Goal: Information Seeking & Learning: Learn about a topic

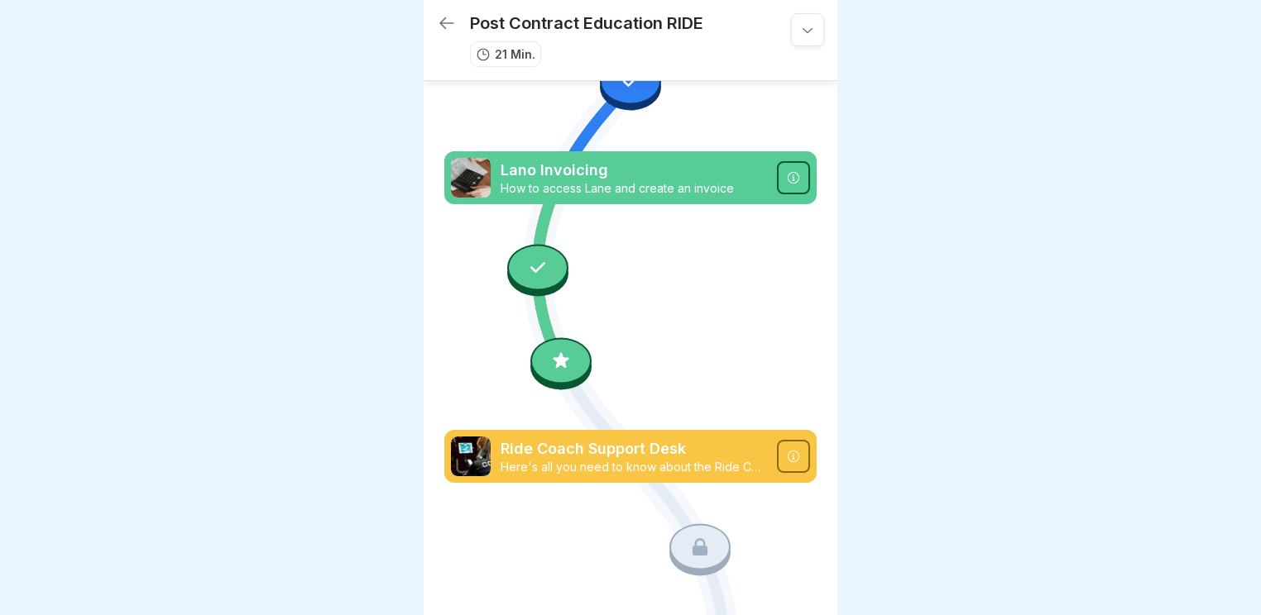
scroll to position [429, 0]
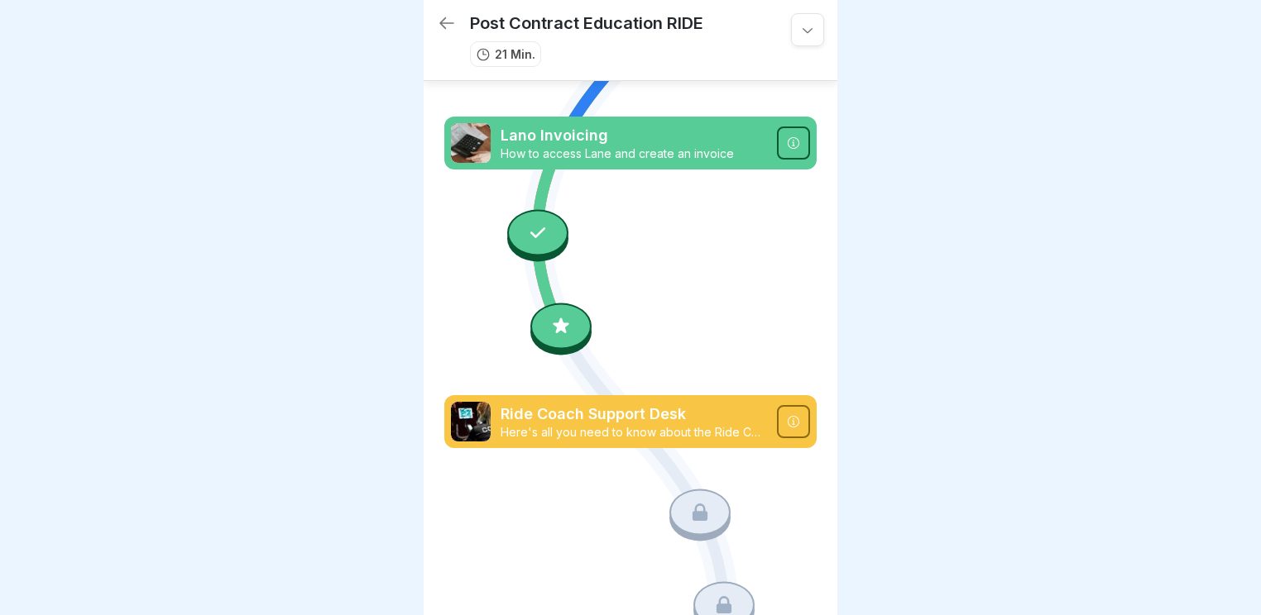
click at [567, 315] on div at bounding box center [560, 326] width 61 height 46
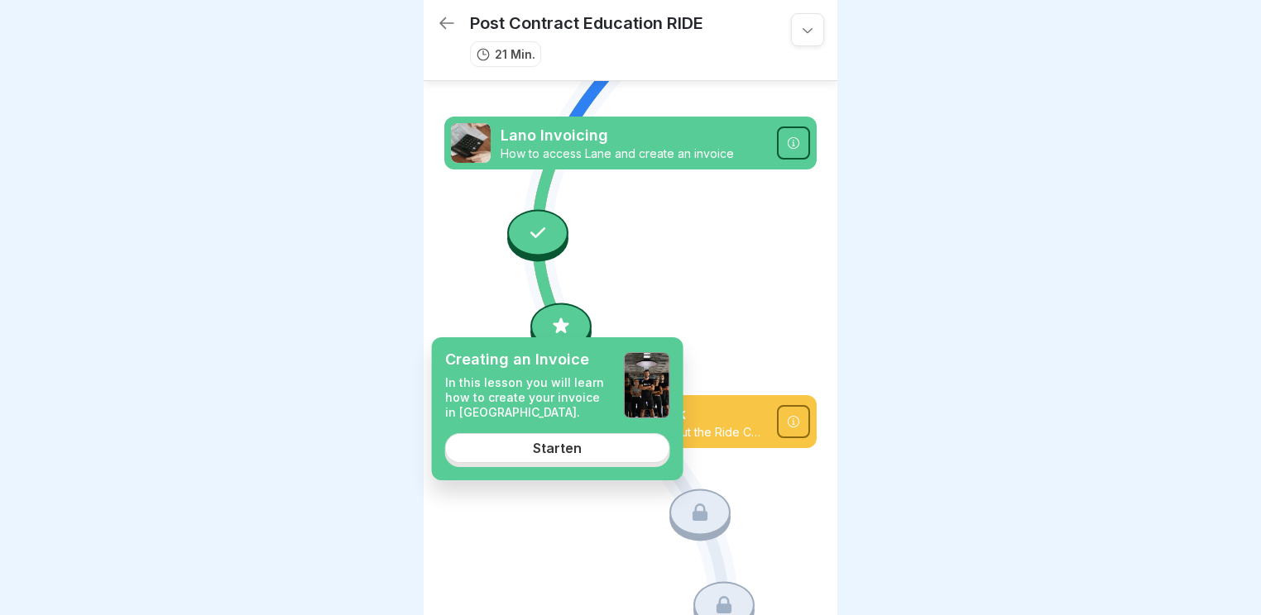
click at [536, 447] on div "Starten" at bounding box center [557, 448] width 49 height 15
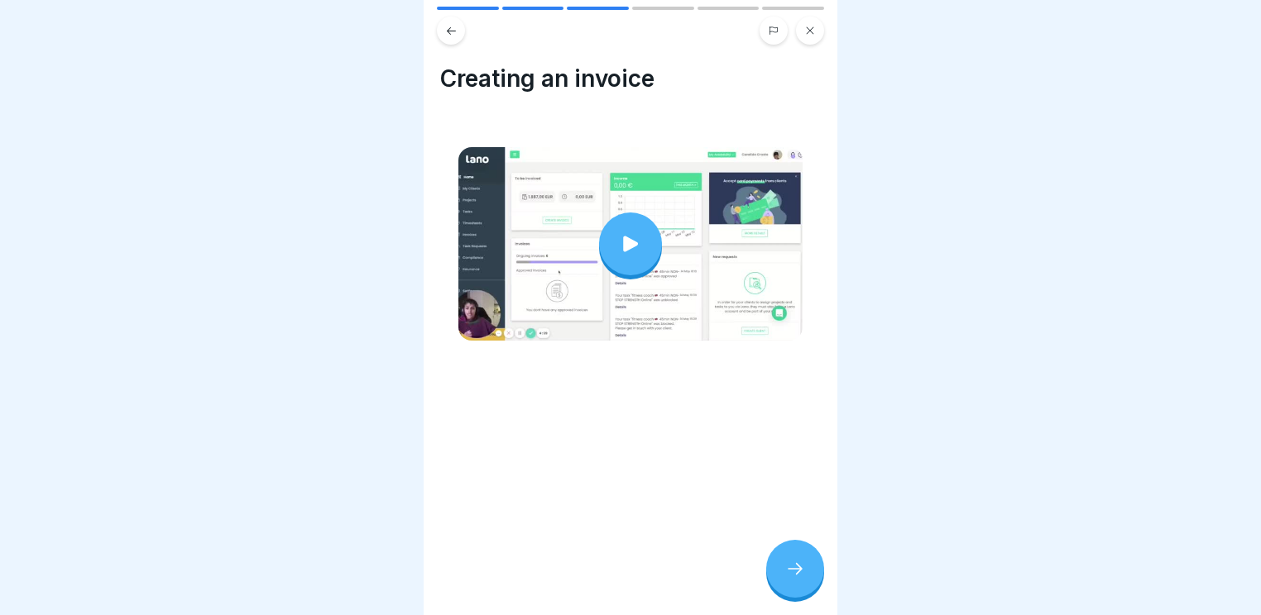
drag, startPoint x: 782, startPoint y: 569, endPoint x: 676, endPoint y: 267, distance: 320.0
click at [697, 299] on div "Lano Invoicing 6 Steps Creating an Invoice In this lesson you will learn how to…" at bounding box center [631, 307] width 414 height 615
click at [645, 240] on div at bounding box center [630, 244] width 63 height 63
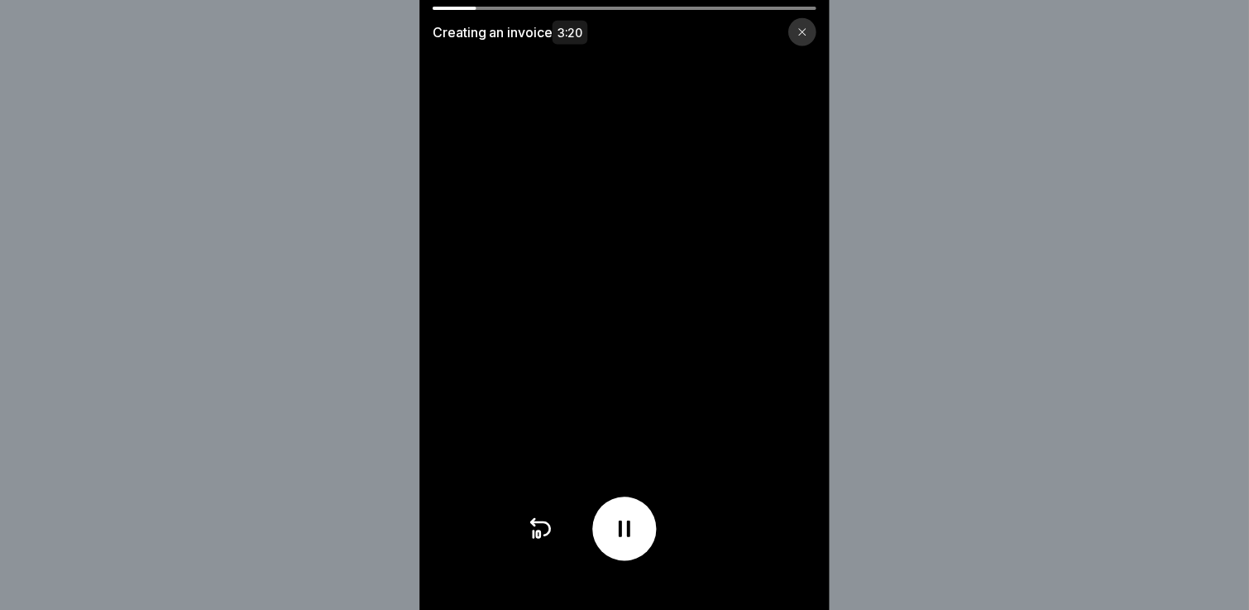
scroll to position [10, 0]
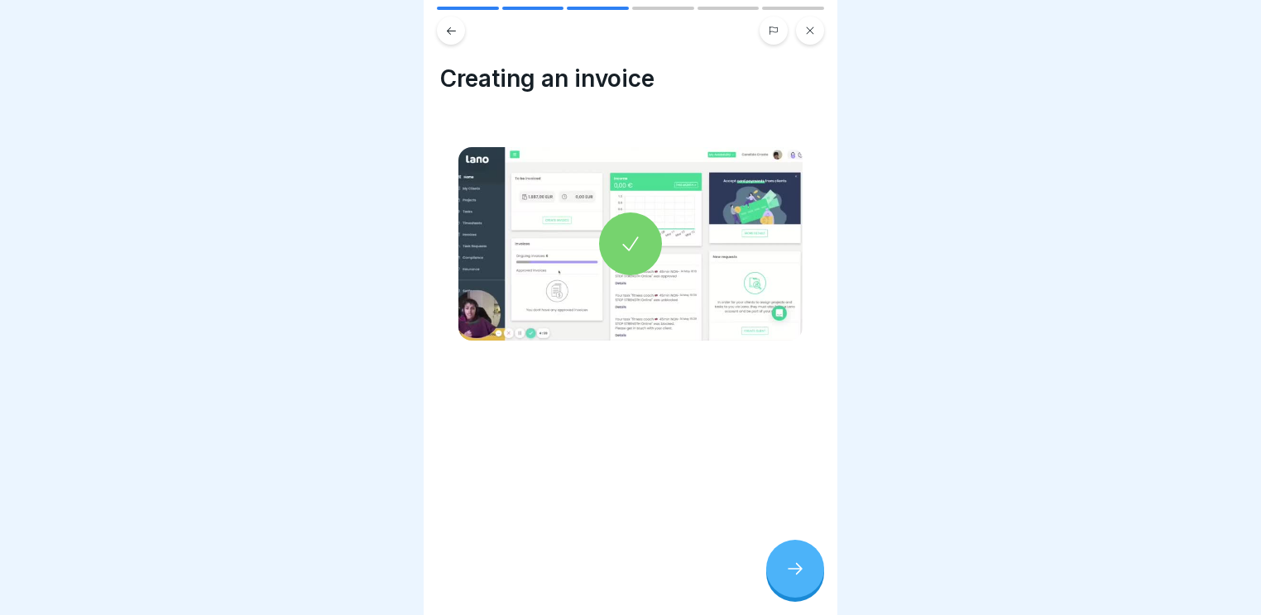
click at [791, 539] on div "Lano Invoicing 6 Steps Creating an Invoice In this lesson you will learn how to…" at bounding box center [631, 307] width 414 height 615
click at [790, 576] on icon at bounding box center [795, 569] width 20 height 20
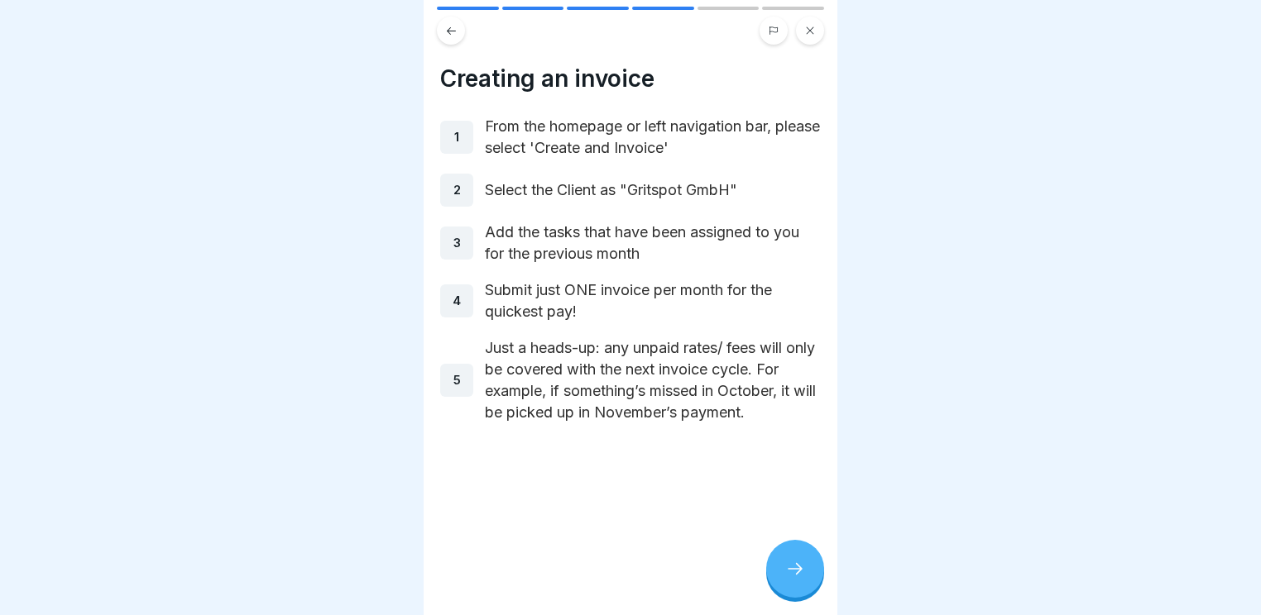
drag, startPoint x: 788, startPoint y: 567, endPoint x: 194, endPoint y: 0, distance: 821.5
click at [361, 136] on body "Lano Invoicing 6 Steps Creating an Invoice In this lesson you will learn how to…" at bounding box center [630, 307] width 1261 height 615
click at [791, 554] on div at bounding box center [795, 569] width 58 height 58
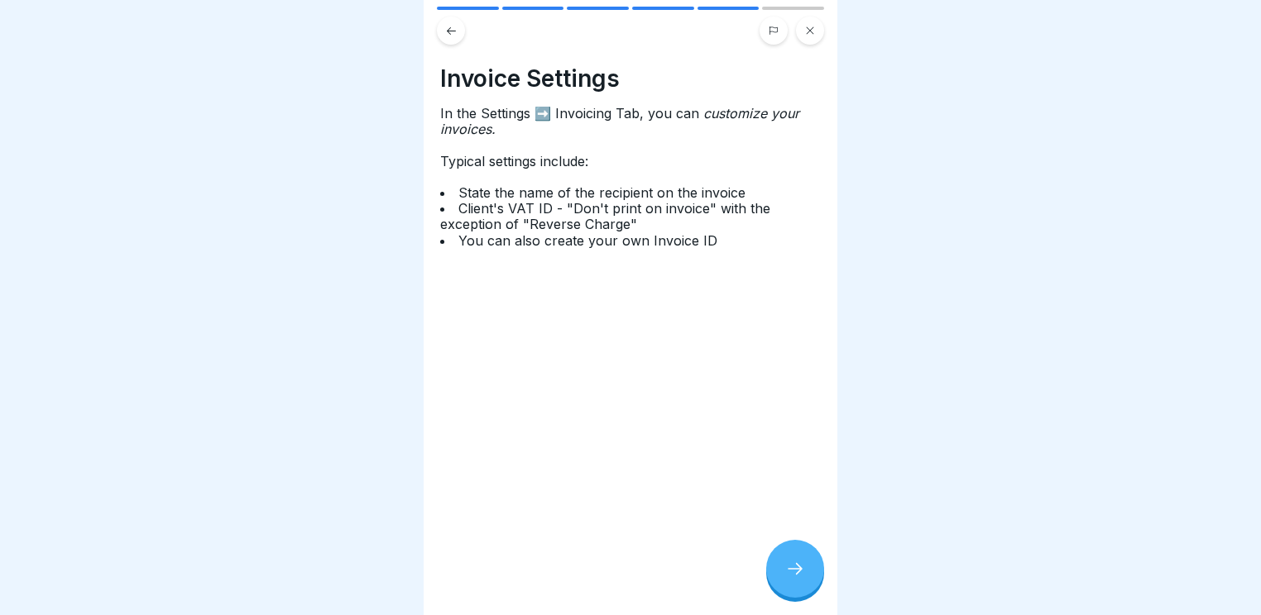
click at [797, 556] on div at bounding box center [795, 569] width 58 height 58
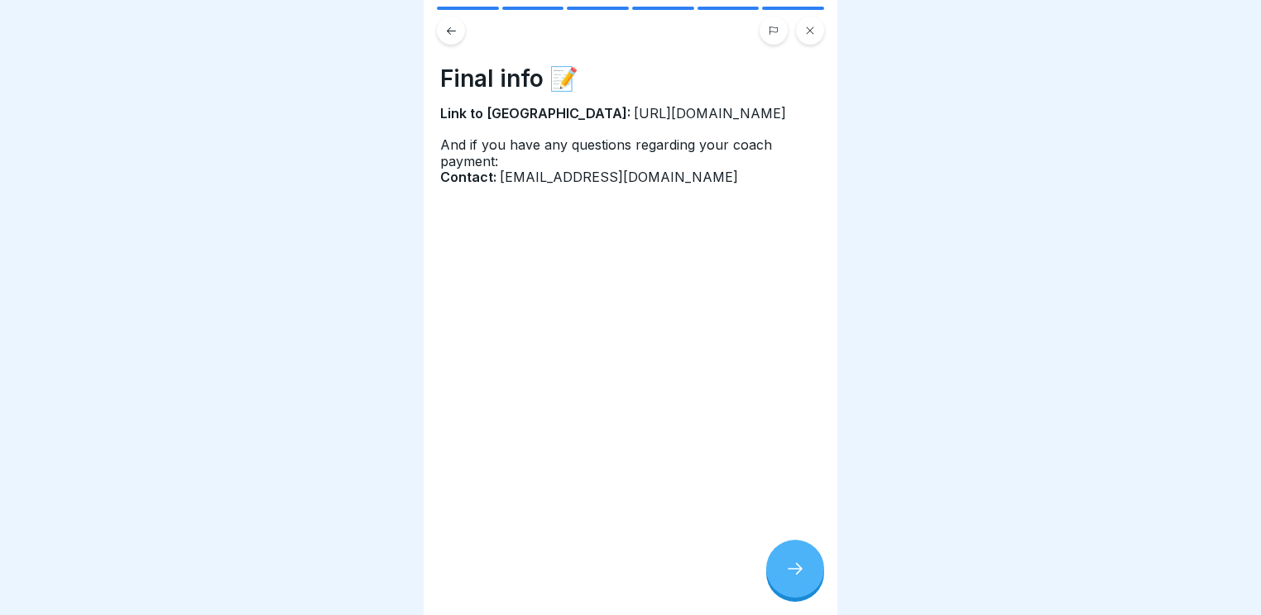
click at [801, 556] on div at bounding box center [795, 569] width 58 height 58
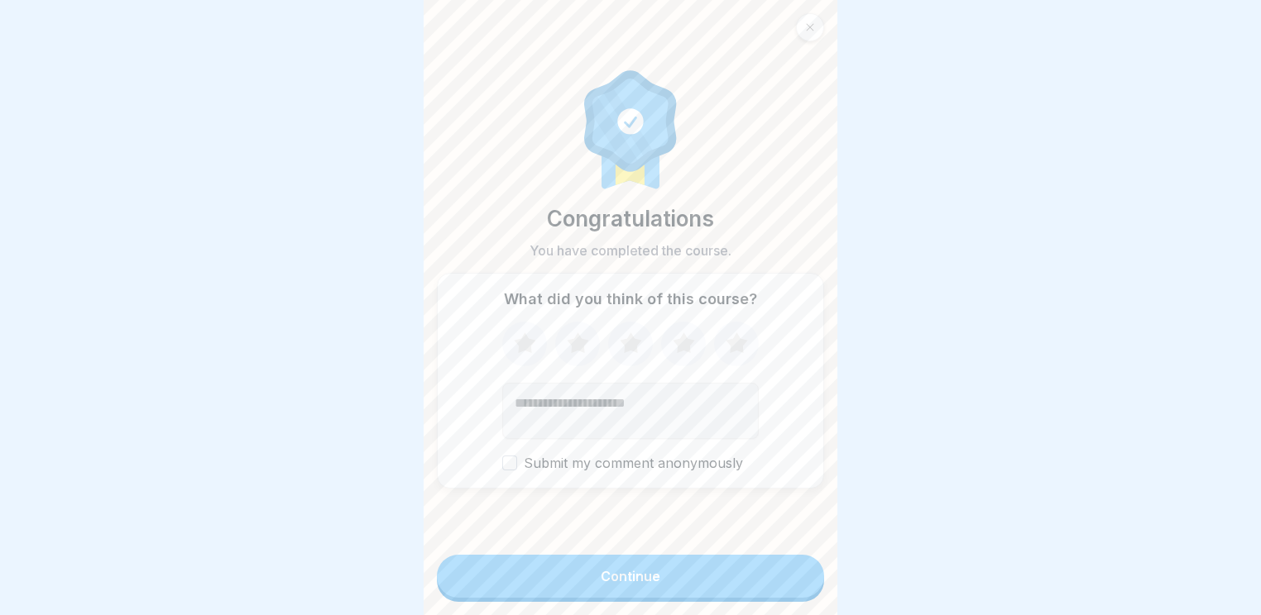
click at [709, 559] on button "Continue" at bounding box center [630, 576] width 387 height 43
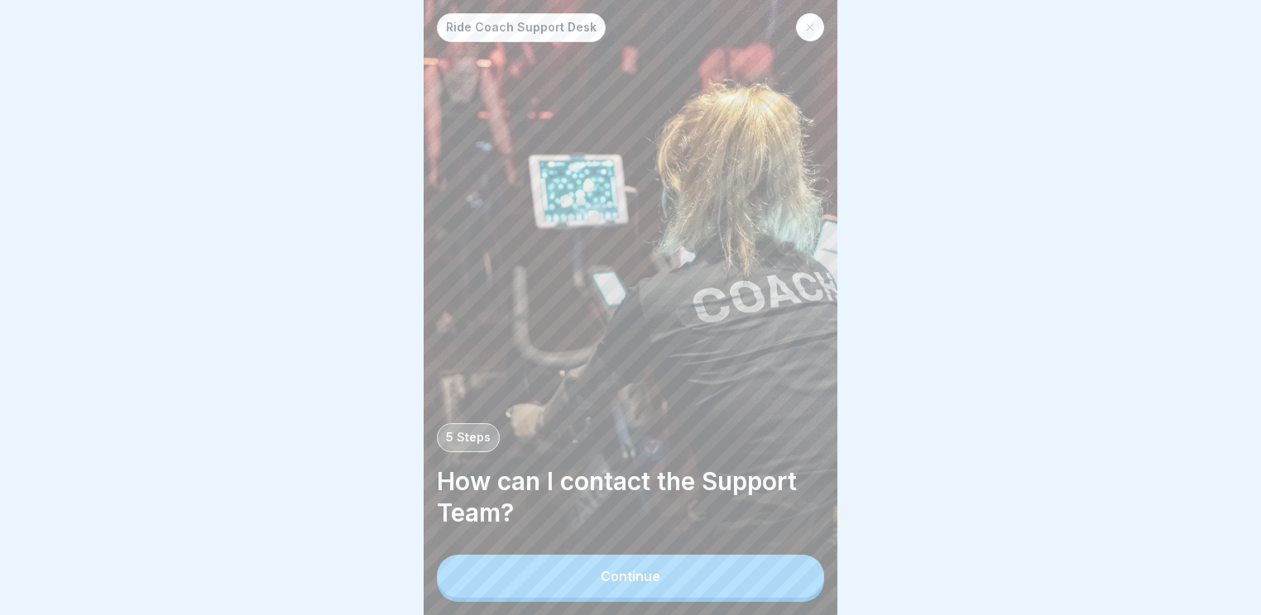
click at [668, 566] on button "Continue" at bounding box center [630, 576] width 387 height 43
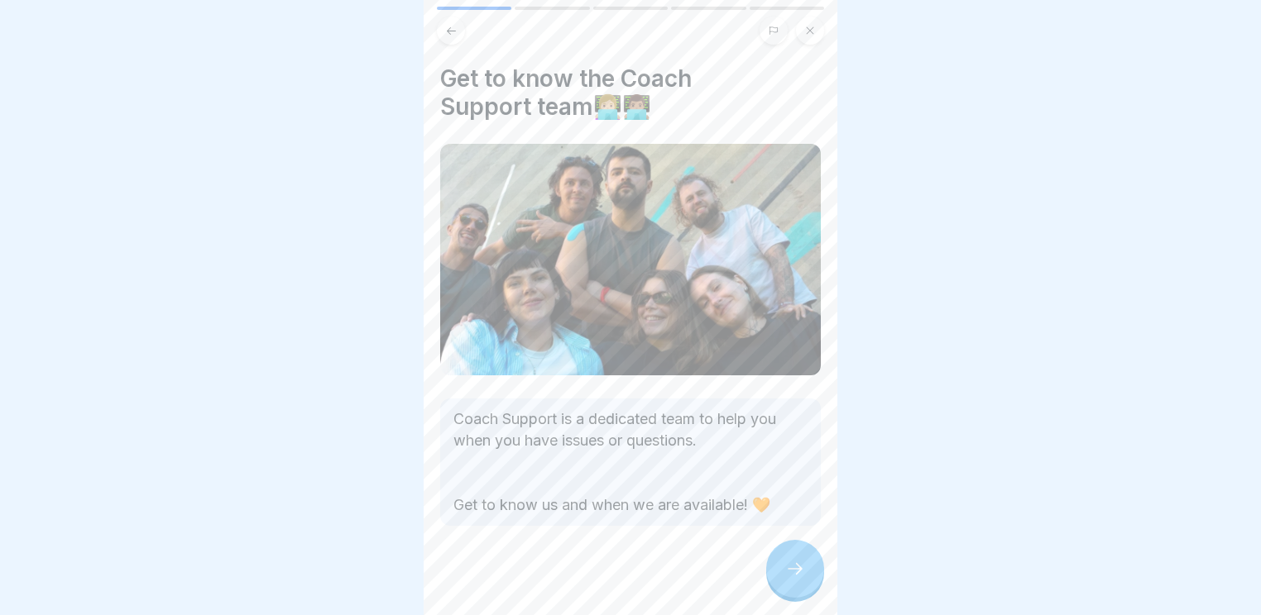
click at [775, 579] on div at bounding box center [795, 569] width 58 height 58
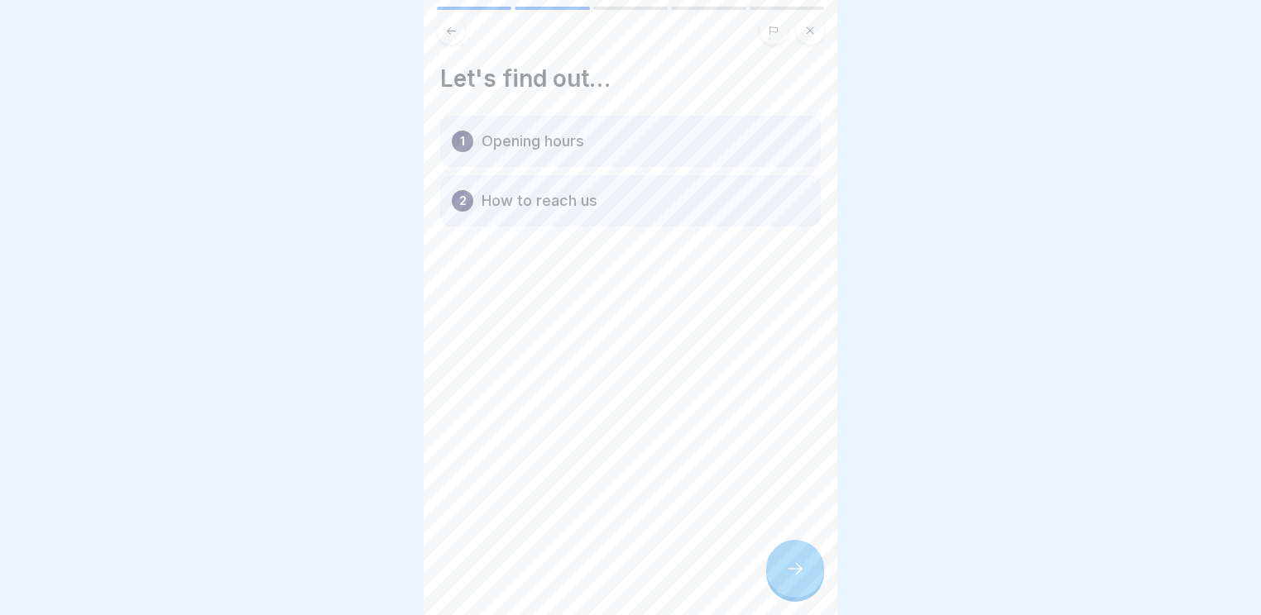
click at [779, 568] on div at bounding box center [795, 569] width 58 height 58
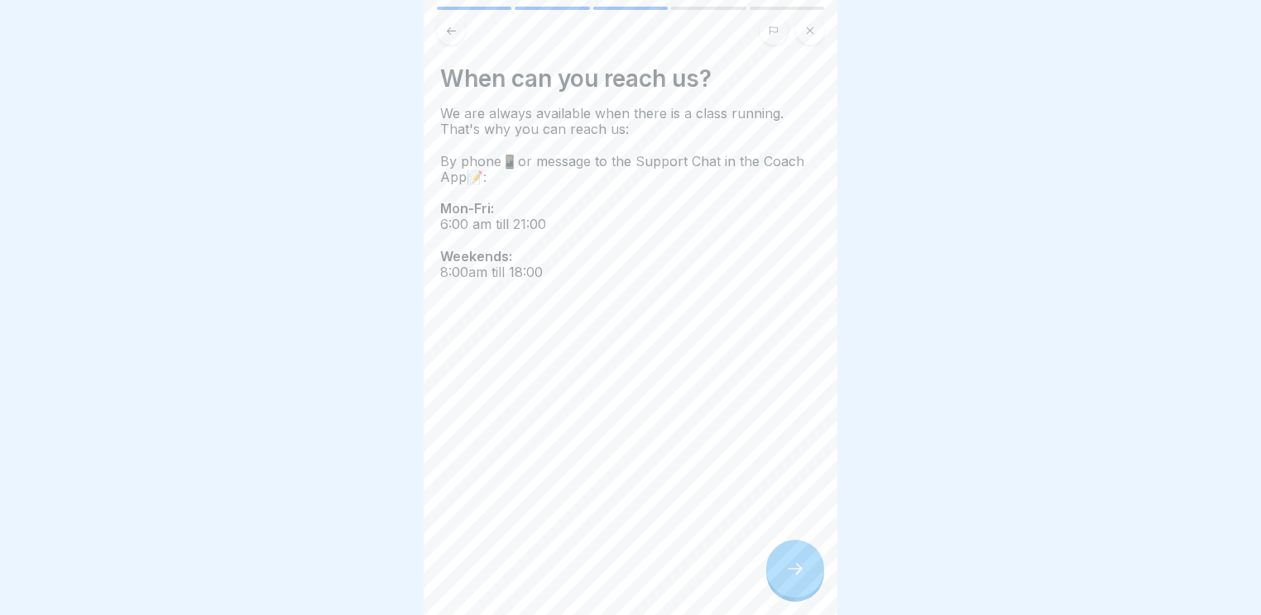
click at [784, 568] on div at bounding box center [795, 569] width 58 height 58
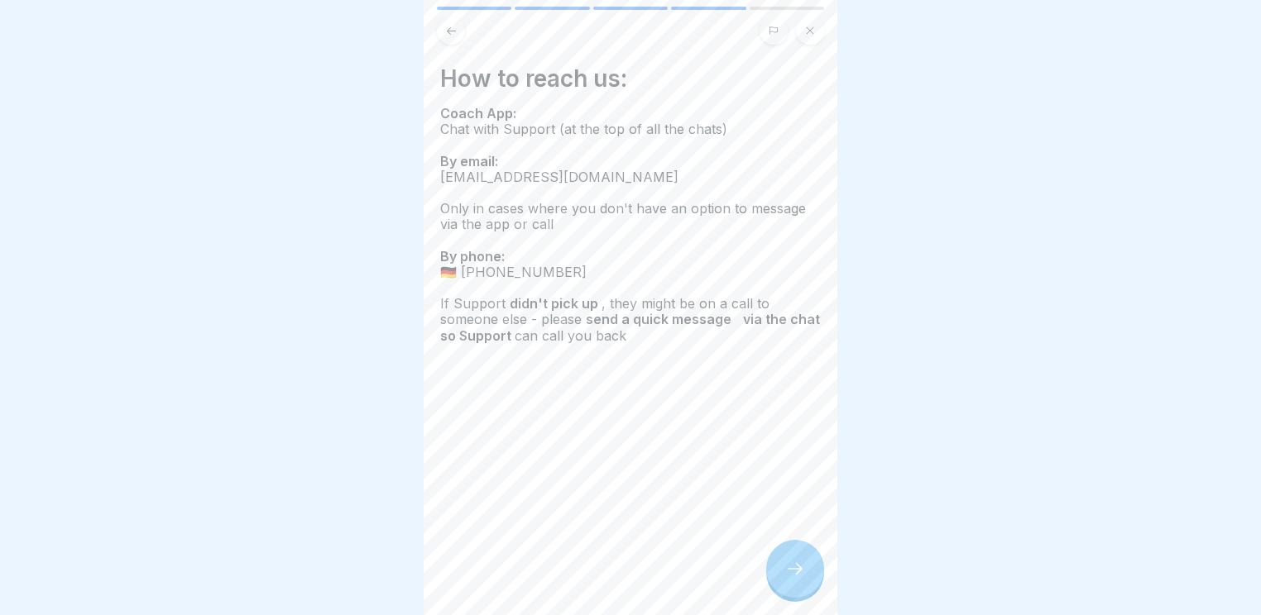
click at [789, 569] on icon at bounding box center [795, 569] width 20 height 20
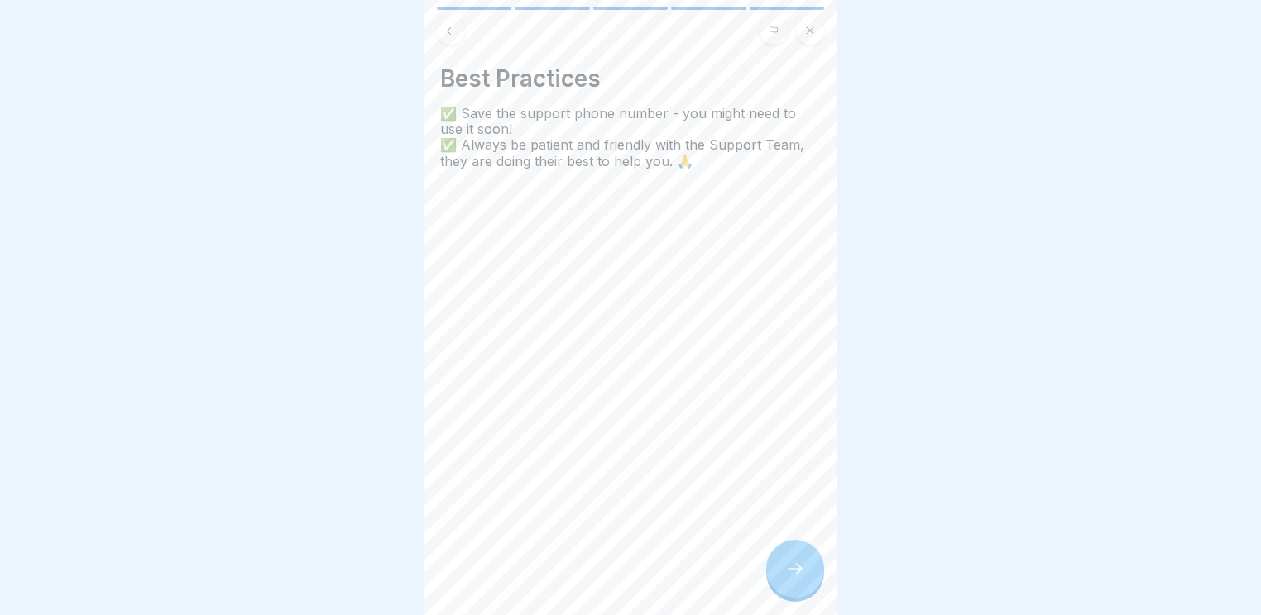
click at [789, 566] on icon at bounding box center [795, 569] width 20 height 20
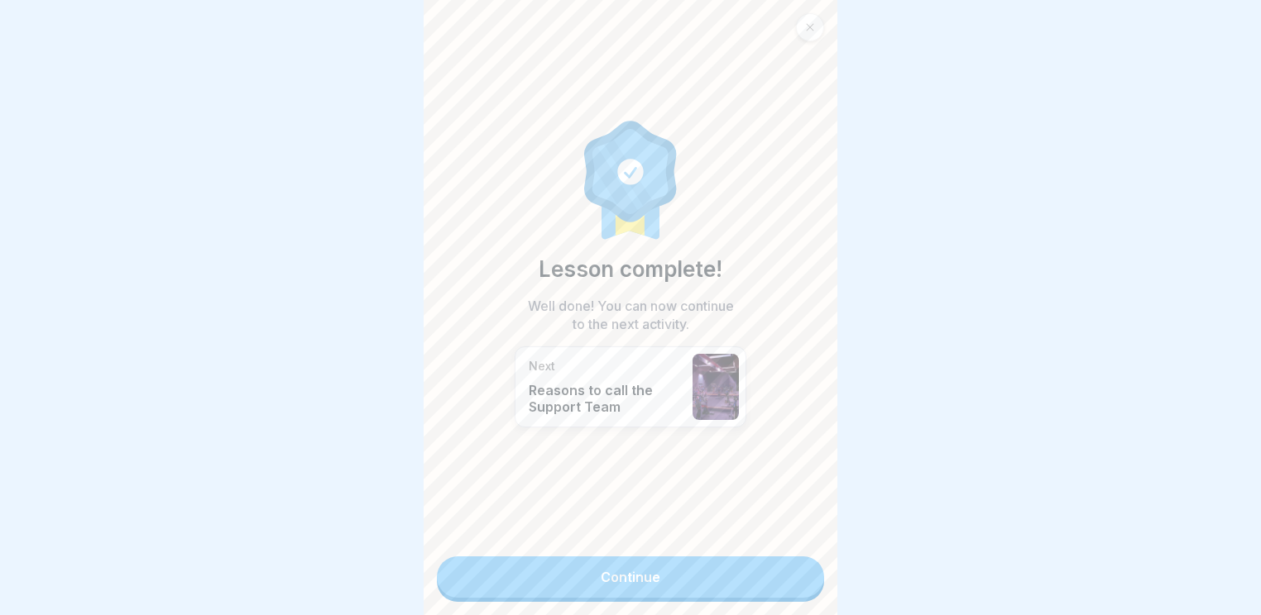
click at [733, 559] on link "Continue" at bounding box center [630, 577] width 387 height 41
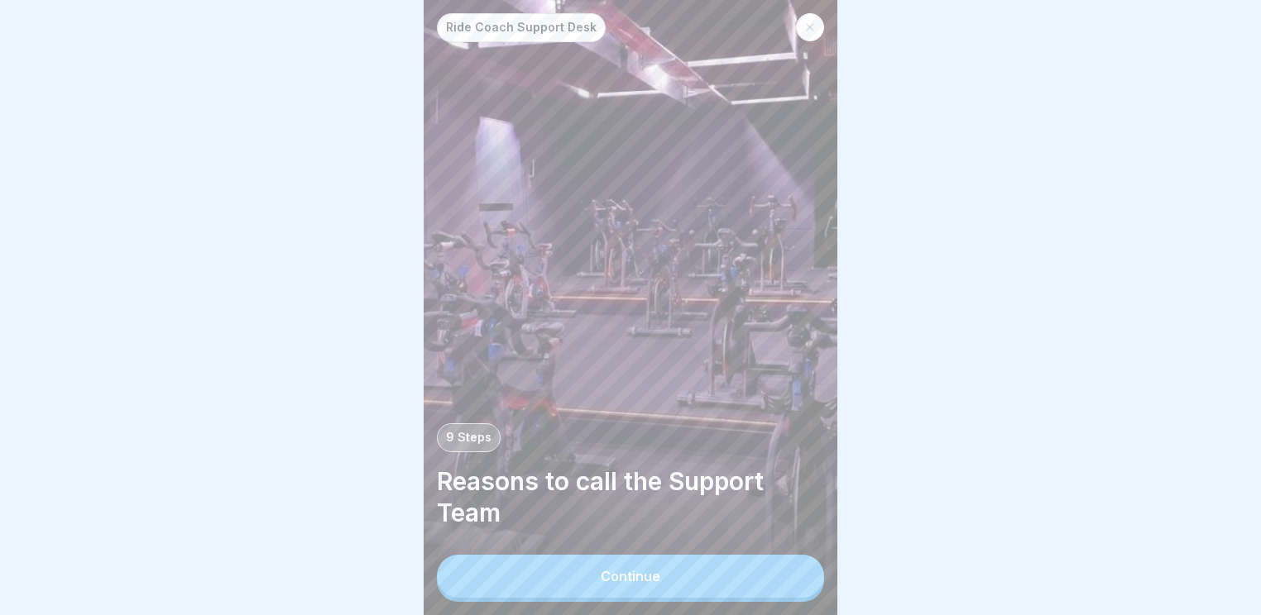
click at [697, 566] on button "Continue" at bounding box center [630, 576] width 387 height 43
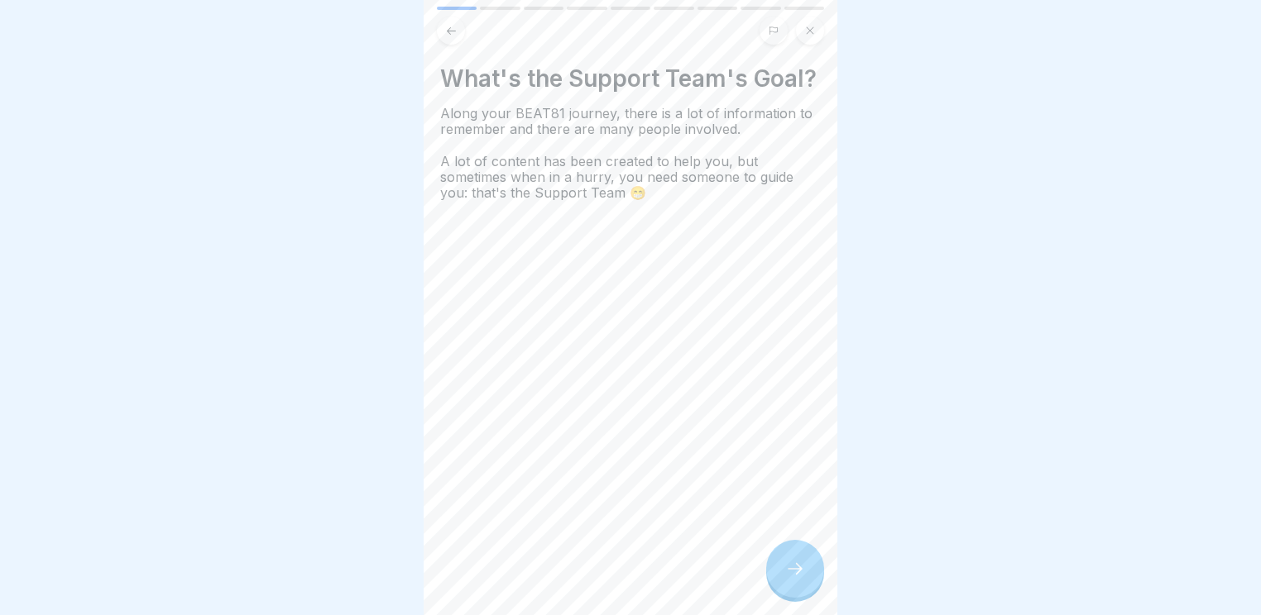
click at [771, 553] on div at bounding box center [795, 569] width 58 height 58
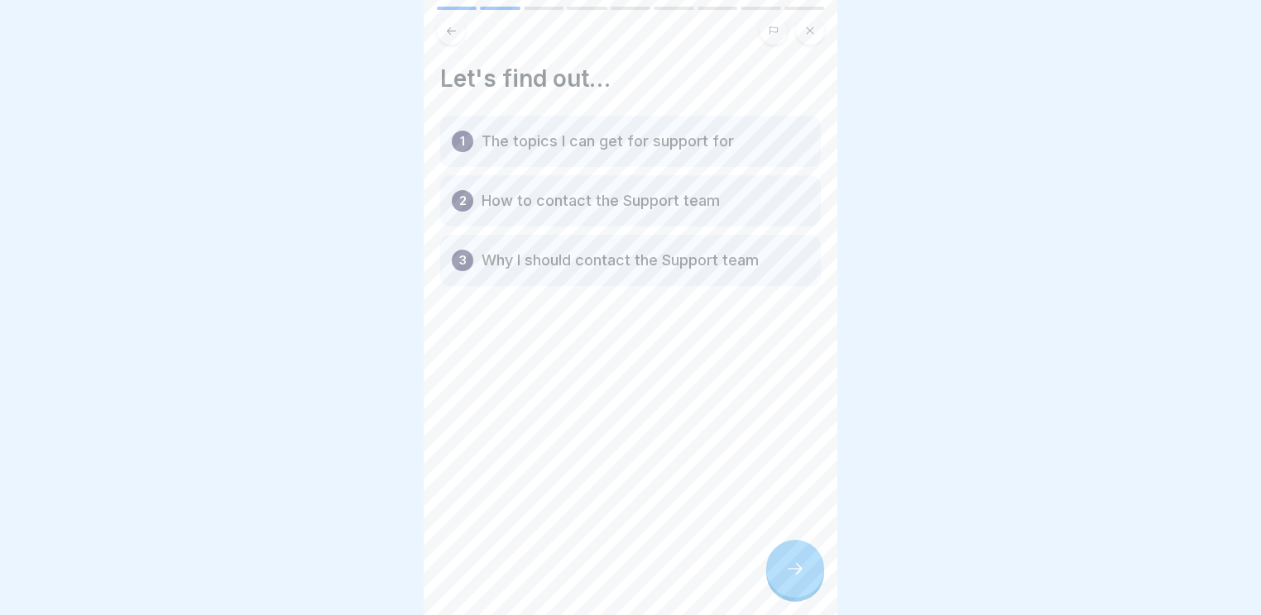
click at [771, 558] on div at bounding box center [795, 569] width 58 height 58
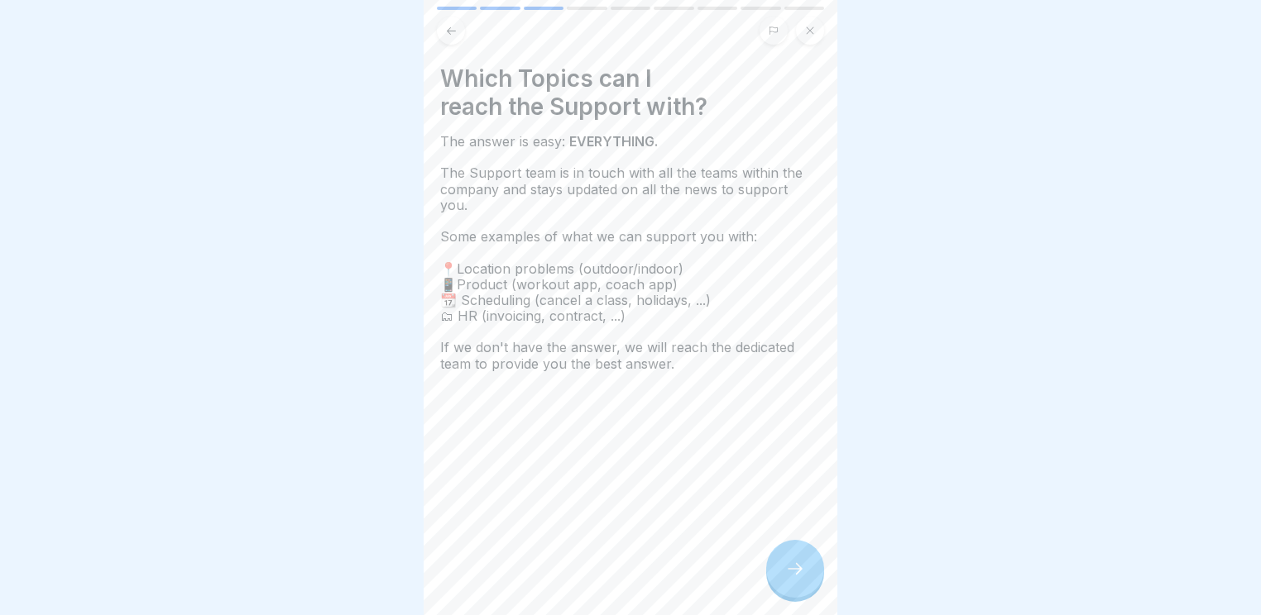
click at [778, 557] on div at bounding box center [795, 569] width 58 height 58
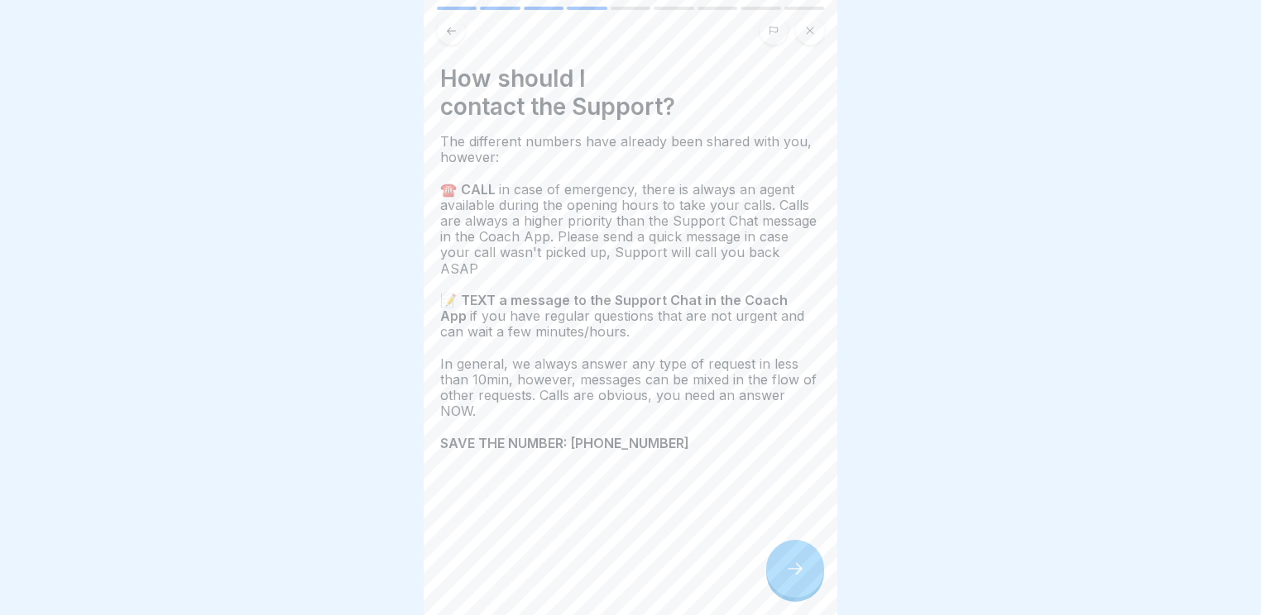
click at [778, 557] on div at bounding box center [795, 569] width 58 height 58
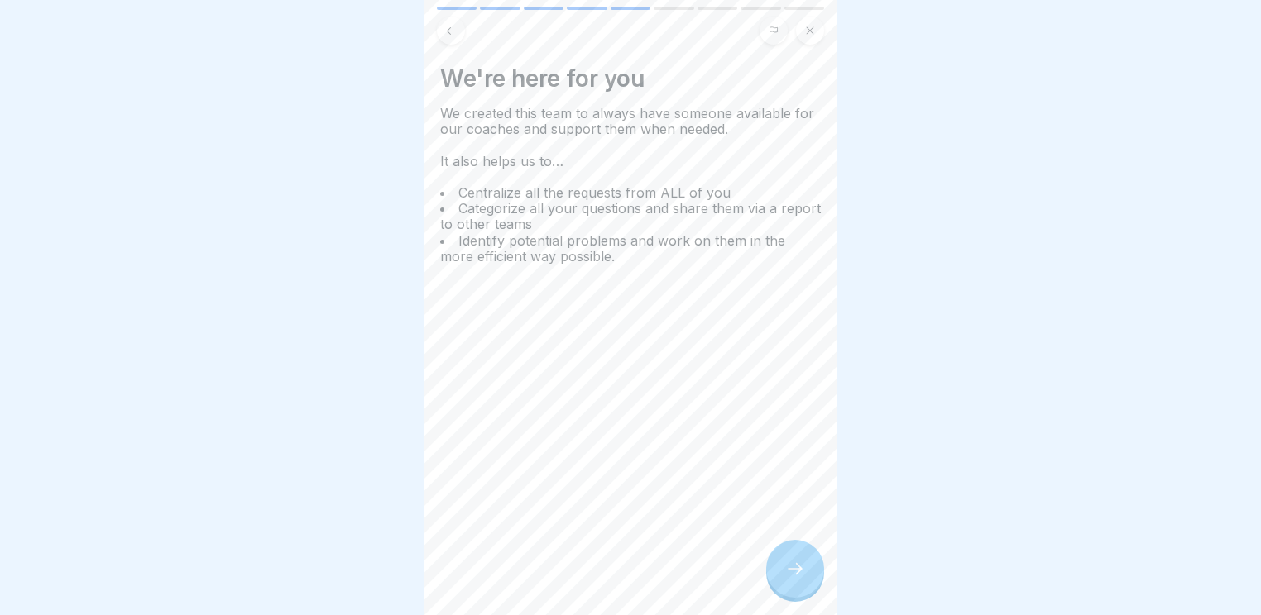
click at [778, 557] on div at bounding box center [795, 569] width 58 height 58
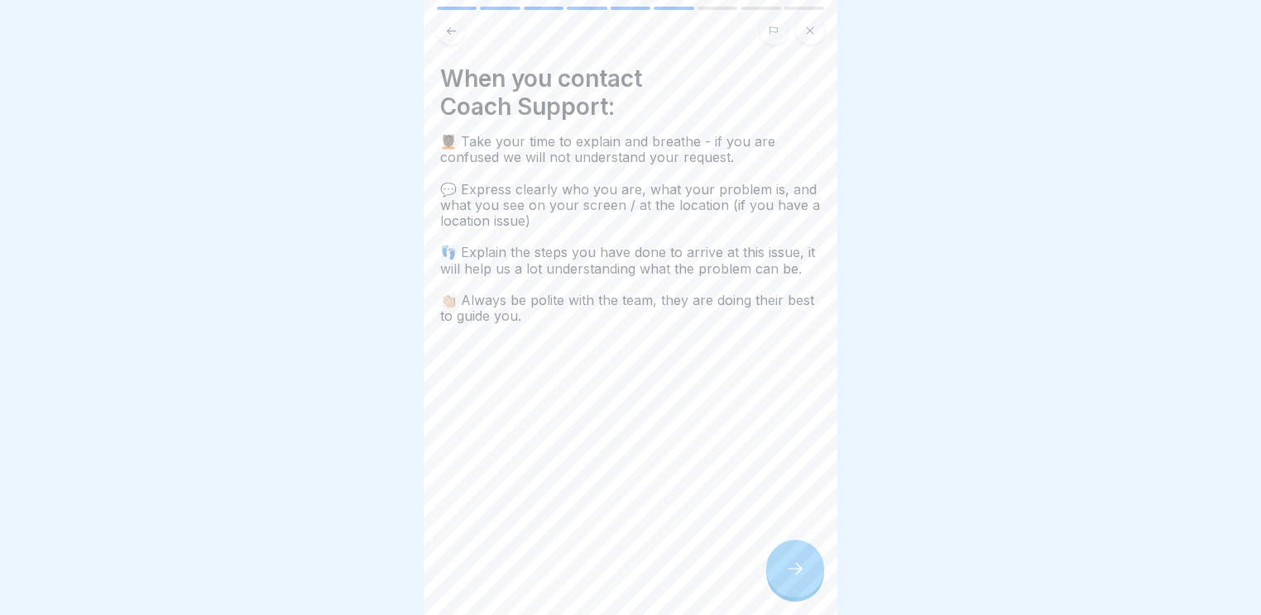
click at [779, 556] on div at bounding box center [795, 569] width 58 height 58
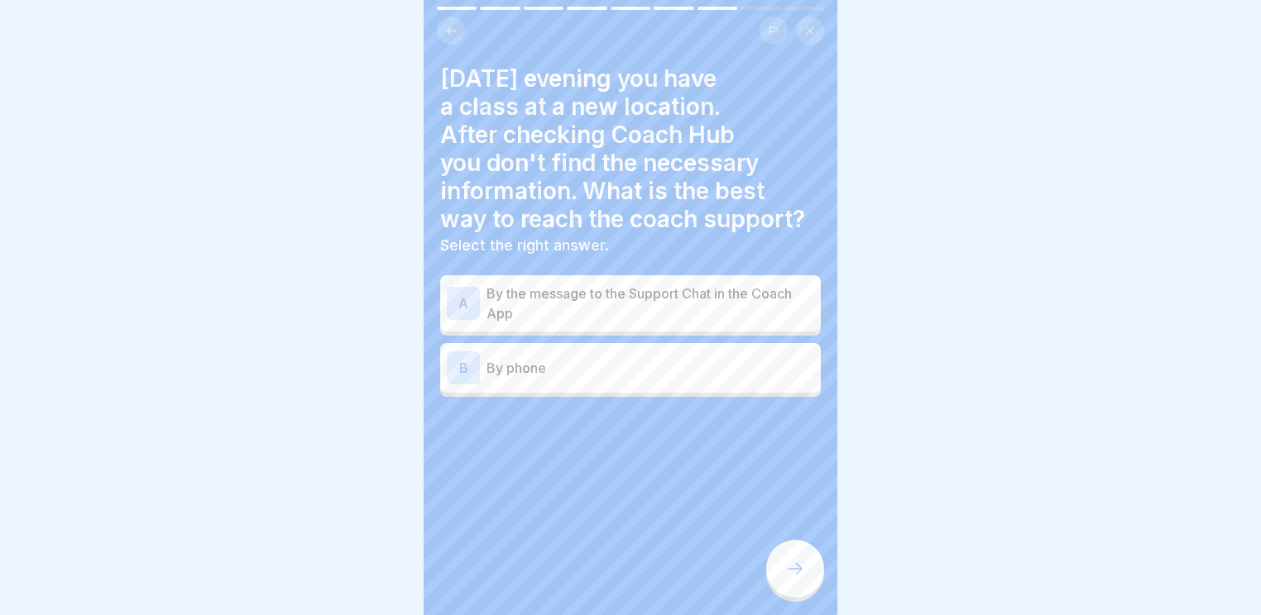
click at [548, 352] on div "B By phone" at bounding box center [630, 368] width 367 height 33
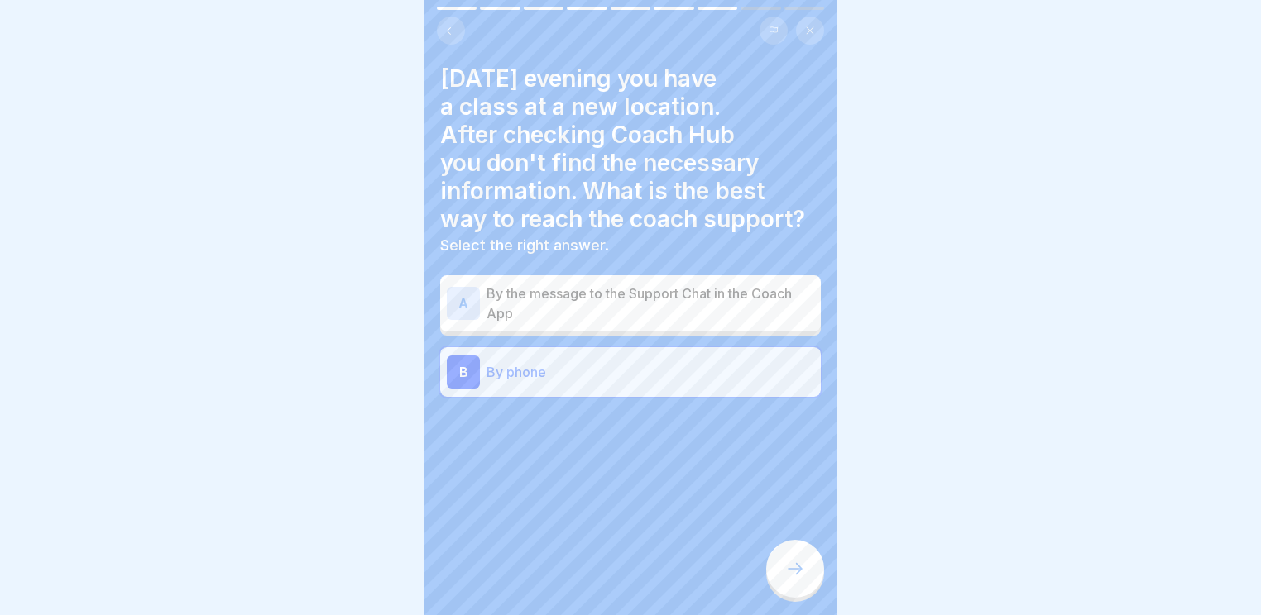
click at [769, 549] on div "[DATE] evening you have a class at a new location. After checking Coach Hub you…" at bounding box center [631, 307] width 414 height 615
click at [775, 553] on div at bounding box center [795, 569] width 58 height 58
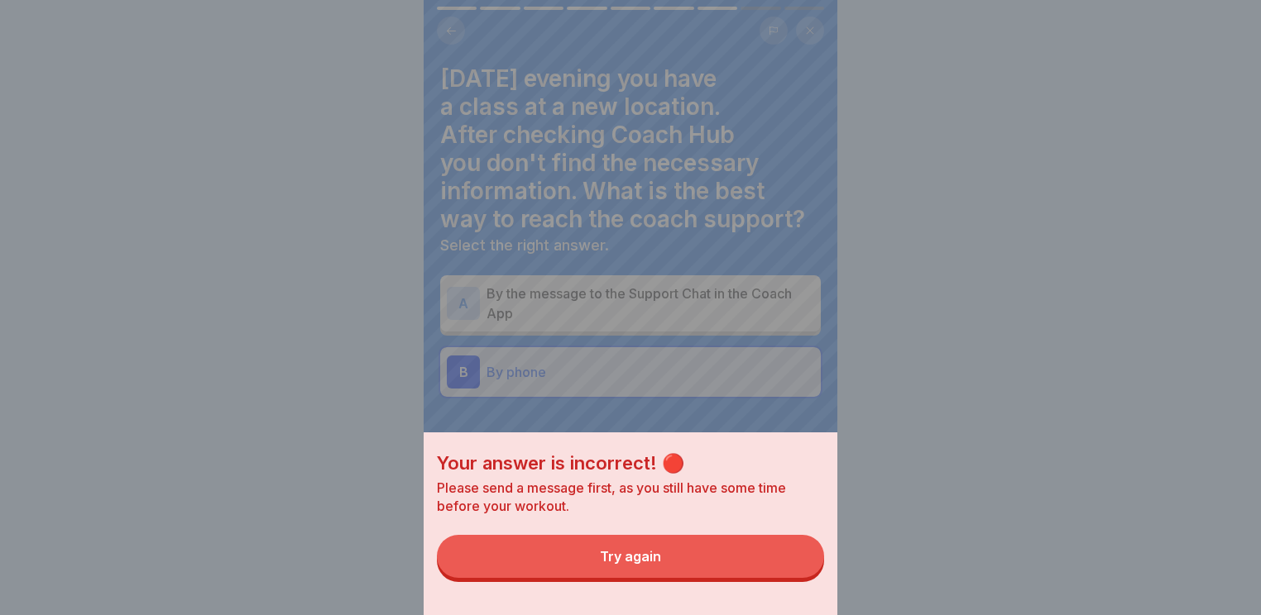
click at [694, 550] on button "Try again" at bounding box center [630, 556] width 387 height 43
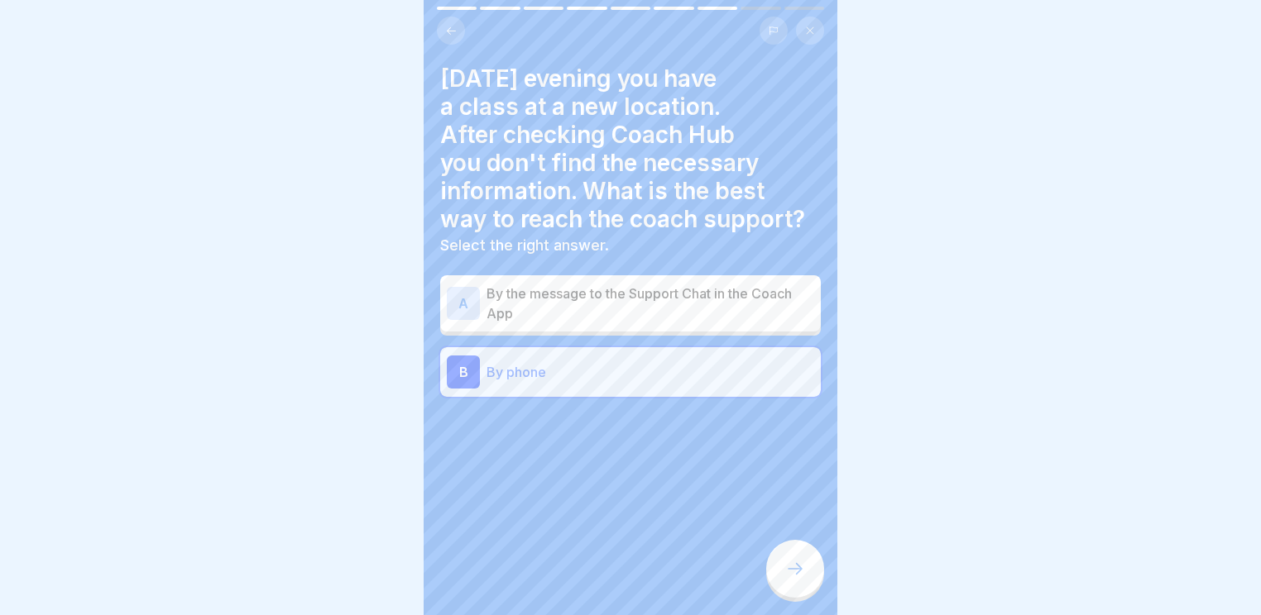
click at [586, 294] on p "By the message to the Support Chat in the Coach App" at bounding box center [650, 304] width 328 height 40
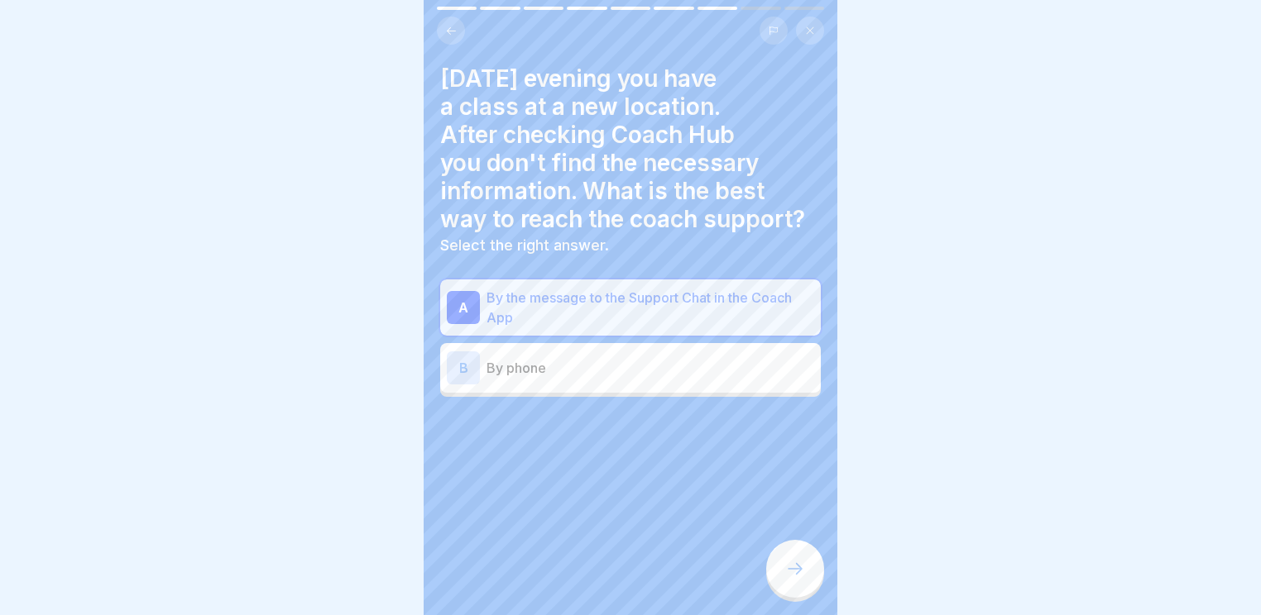
click at [778, 546] on div "Ride Coach Support Desk 9 Steps Reasons to call the Support Team Continue What'…" at bounding box center [631, 307] width 414 height 615
click at [783, 562] on div at bounding box center [795, 569] width 58 height 58
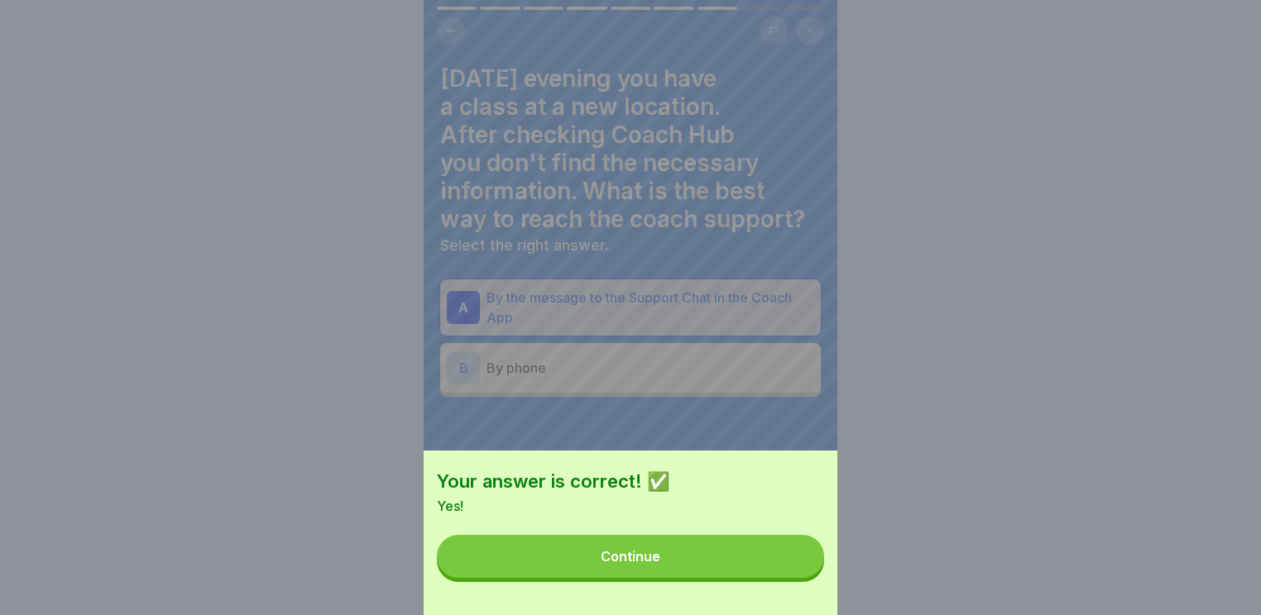
click at [724, 578] on button "Continue" at bounding box center [630, 556] width 387 height 43
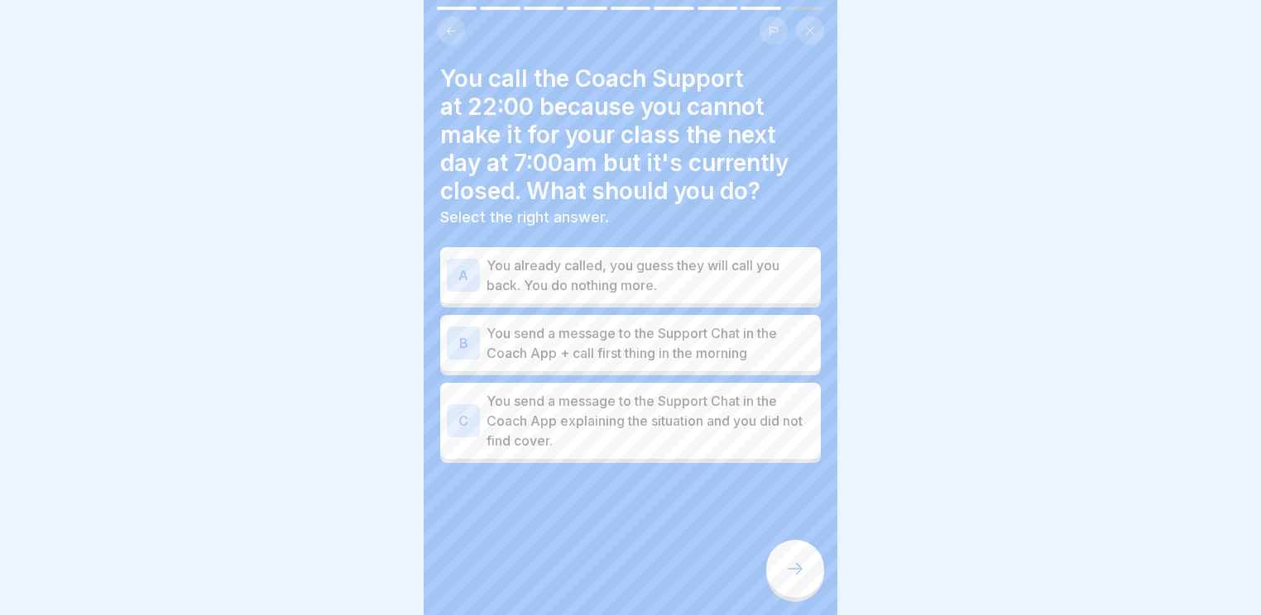
click at [642, 333] on p "You send a message to the Support Chat in the Coach App + call first thing in t…" at bounding box center [650, 343] width 328 height 40
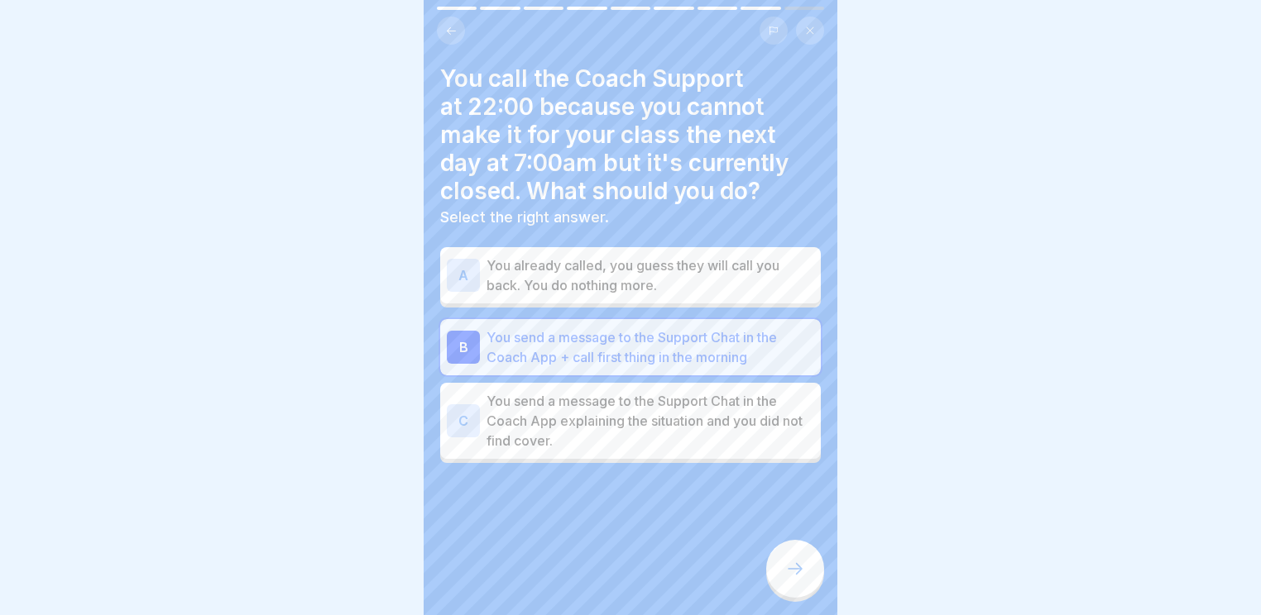
click at [789, 556] on div at bounding box center [795, 569] width 58 height 58
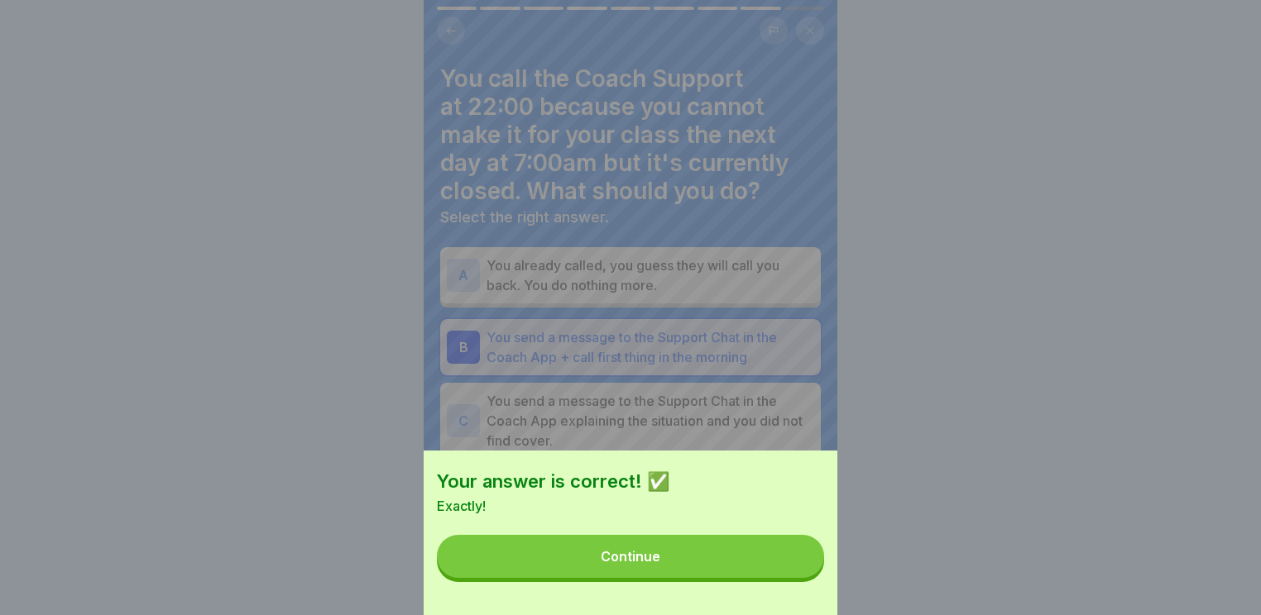
click at [756, 558] on button "Continue" at bounding box center [630, 556] width 387 height 43
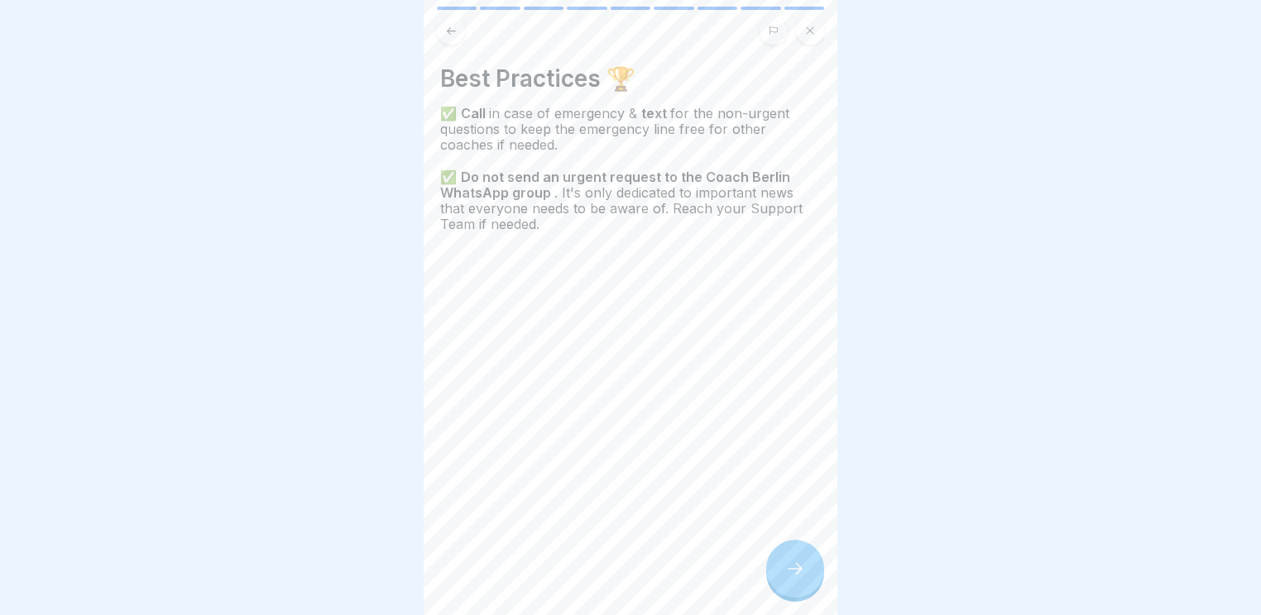
click at [791, 563] on icon at bounding box center [795, 569] width 20 height 20
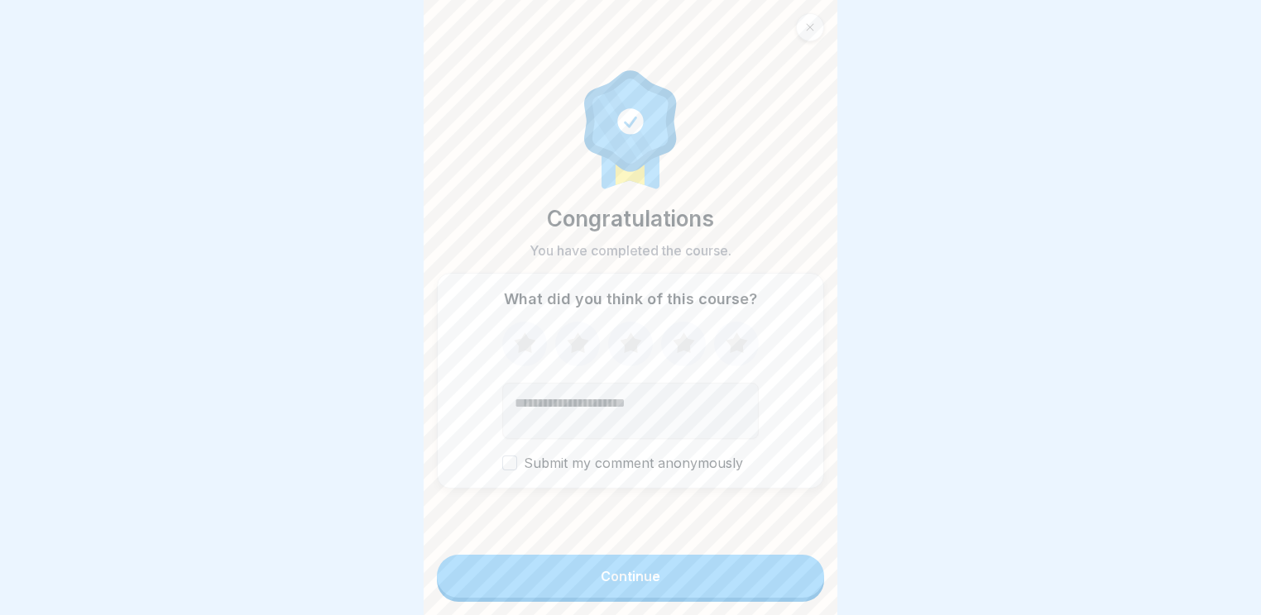
click at [757, 569] on button "Continue" at bounding box center [630, 576] width 387 height 43
click at [754, 565] on button "Continue" at bounding box center [630, 576] width 387 height 43
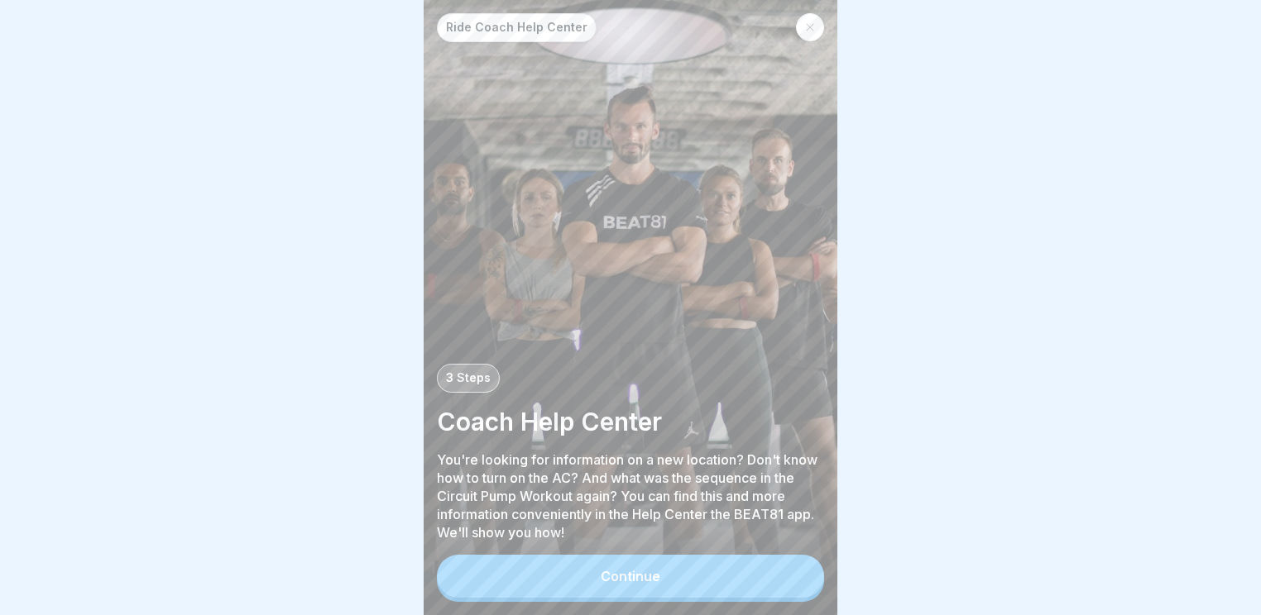
click at [701, 561] on button "Continue" at bounding box center [630, 576] width 387 height 43
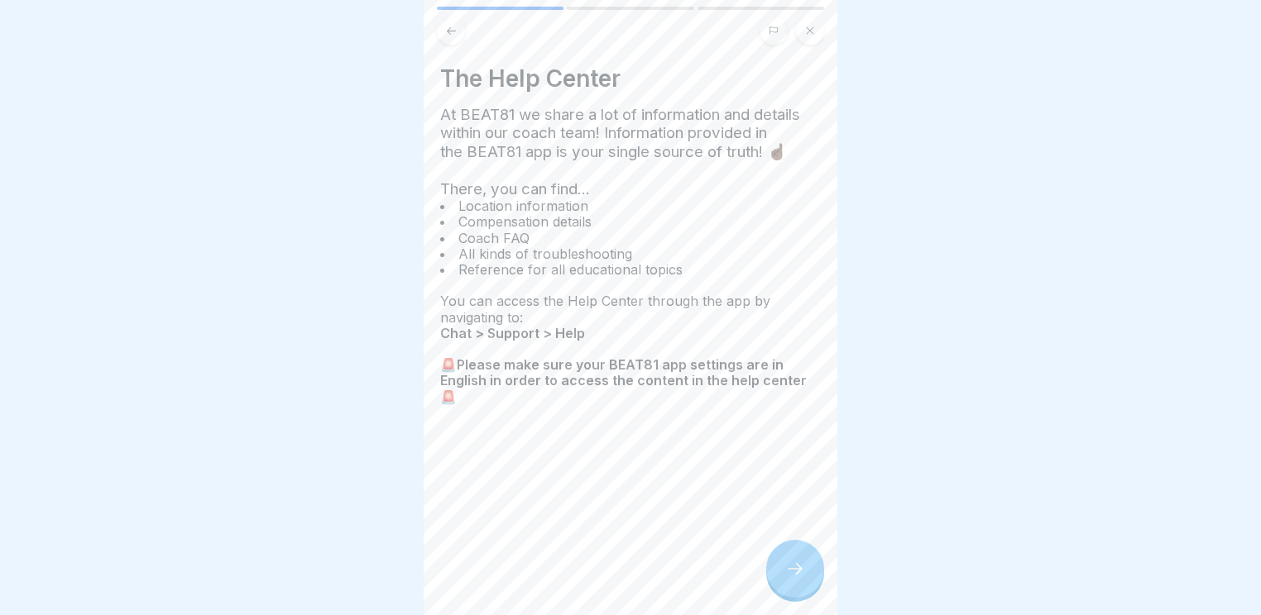
click at [787, 566] on icon at bounding box center [795, 569] width 20 height 20
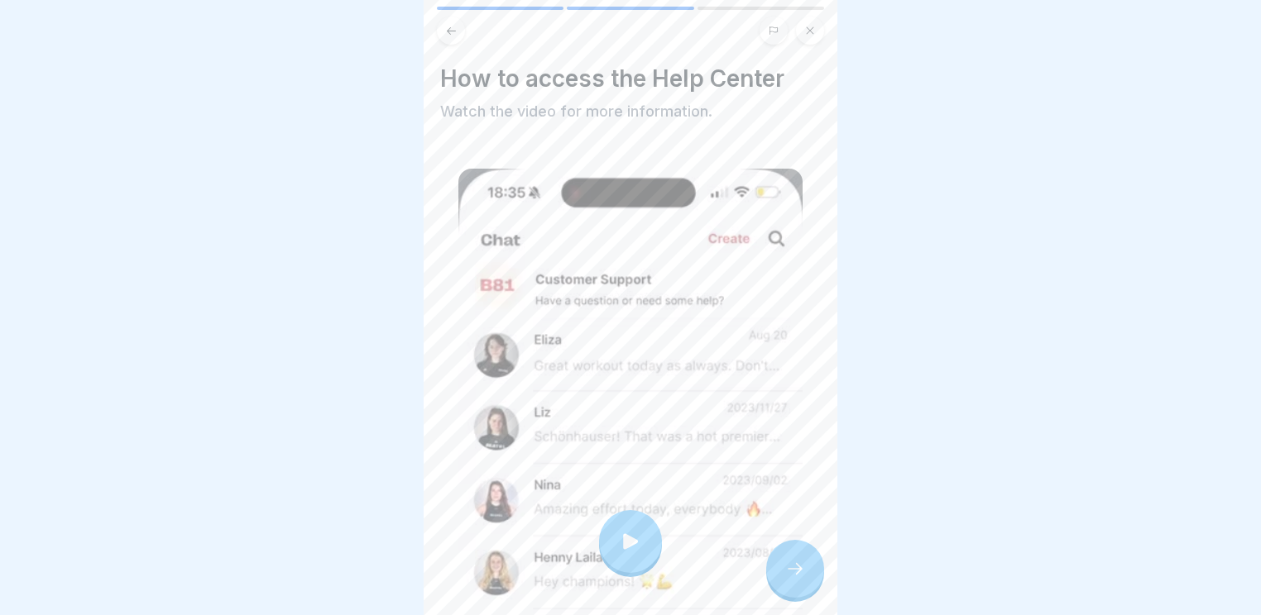
click at [797, 566] on icon at bounding box center [795, 569] width 20 height 20
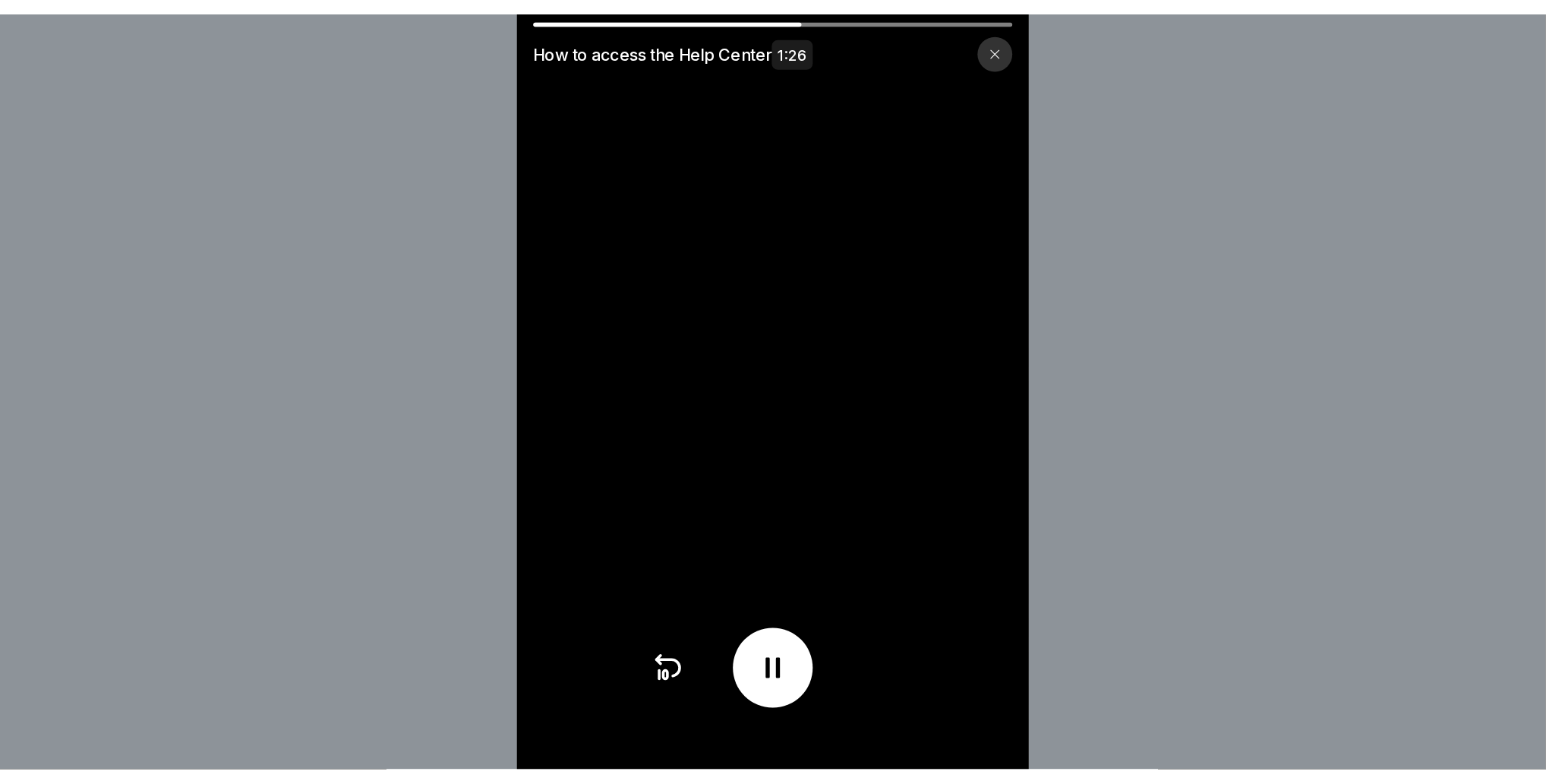
scroll to position [9, 0]
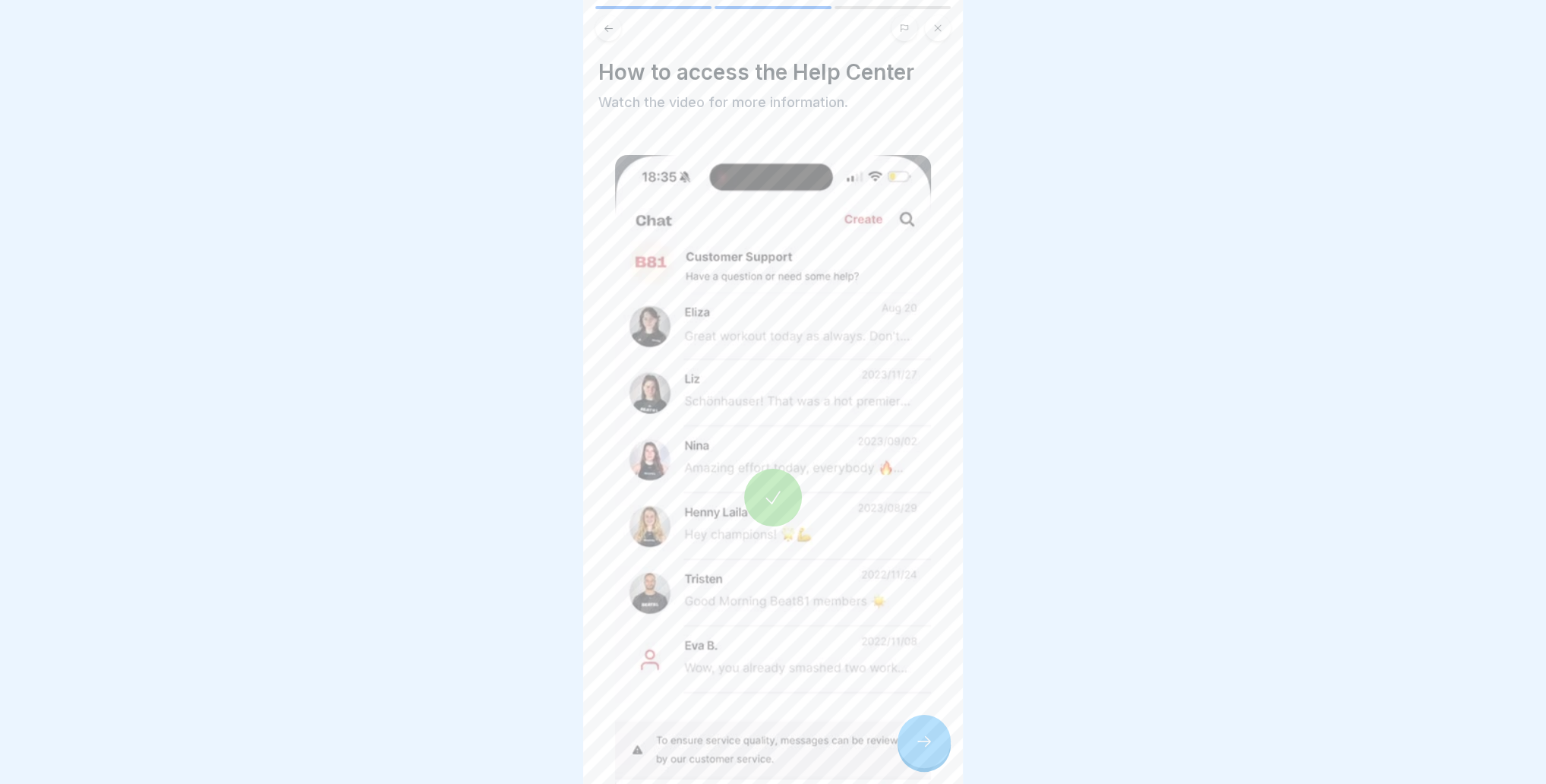
click at [912, 565] on div at bounding box center [924, 741] width 53 height 53
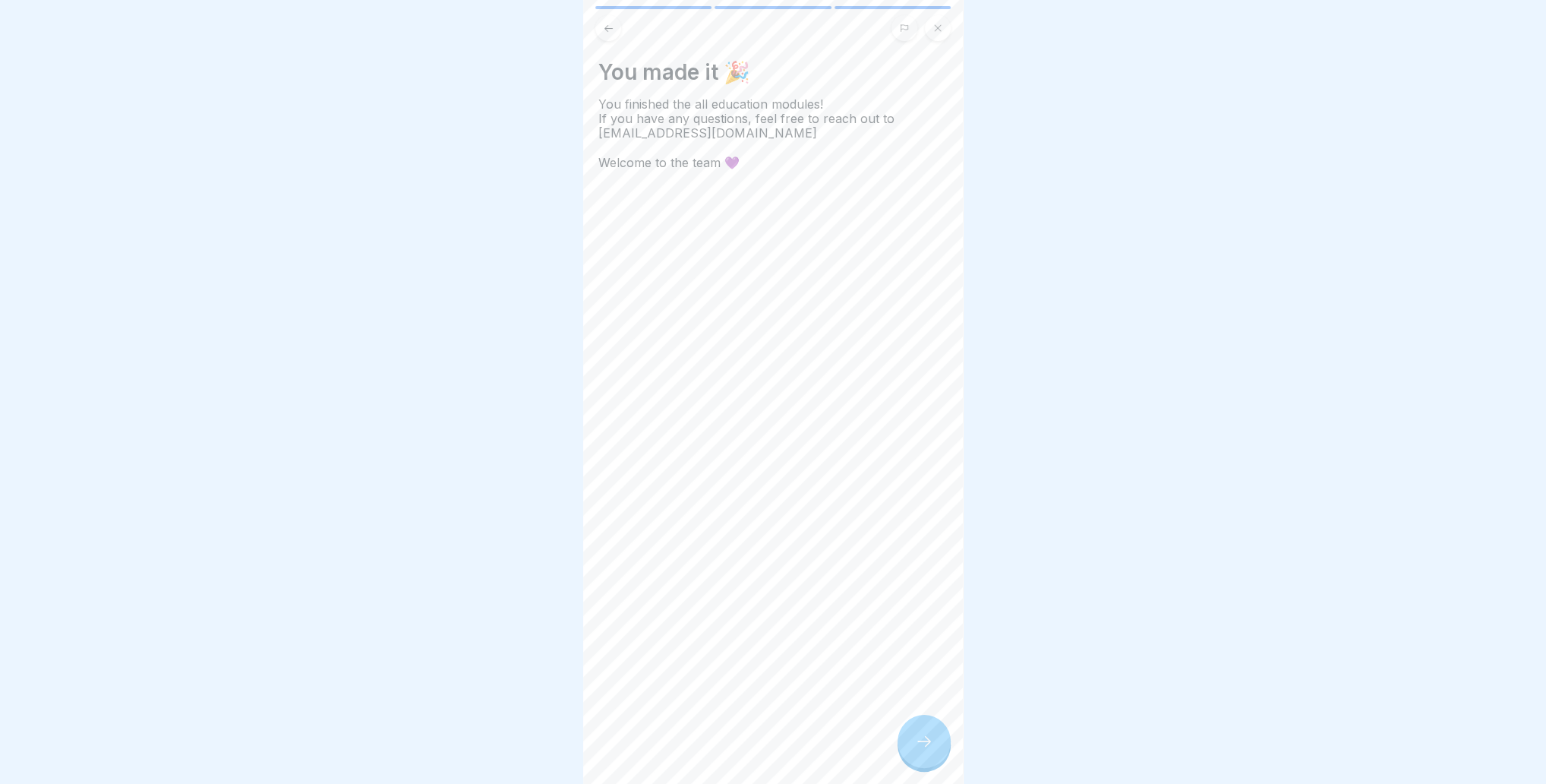
click at [934, 565] on div at bounding box center [924, 741] width 53 height 53
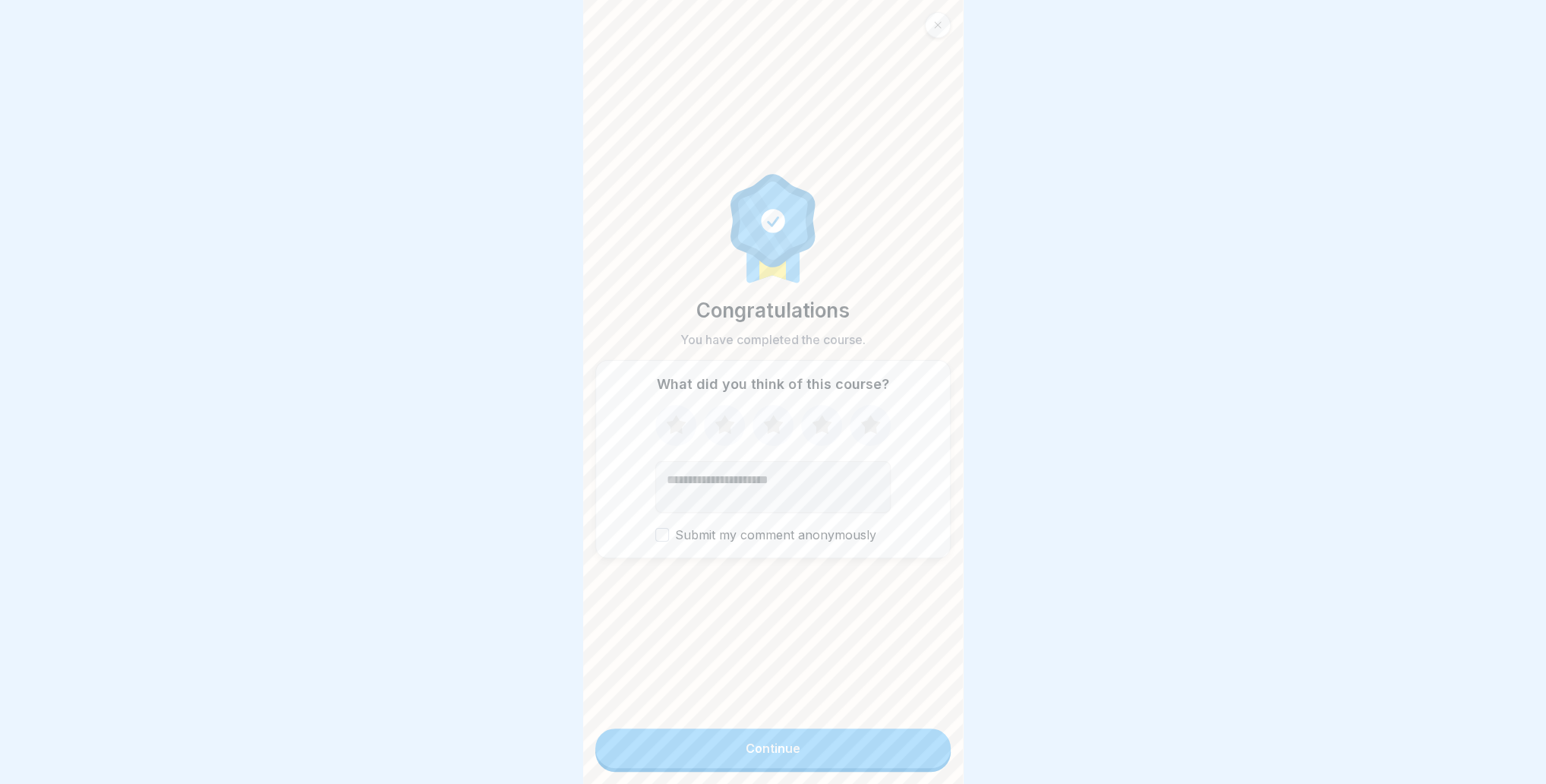
click at [893, 565] on form "Congratulations You have completed the course. What did you think of this cours…" at bounding box center [773, 392] width 380 height 784
click at [881, 565] on button "Continue" at bounding box center [773, 747] width 355 height 39
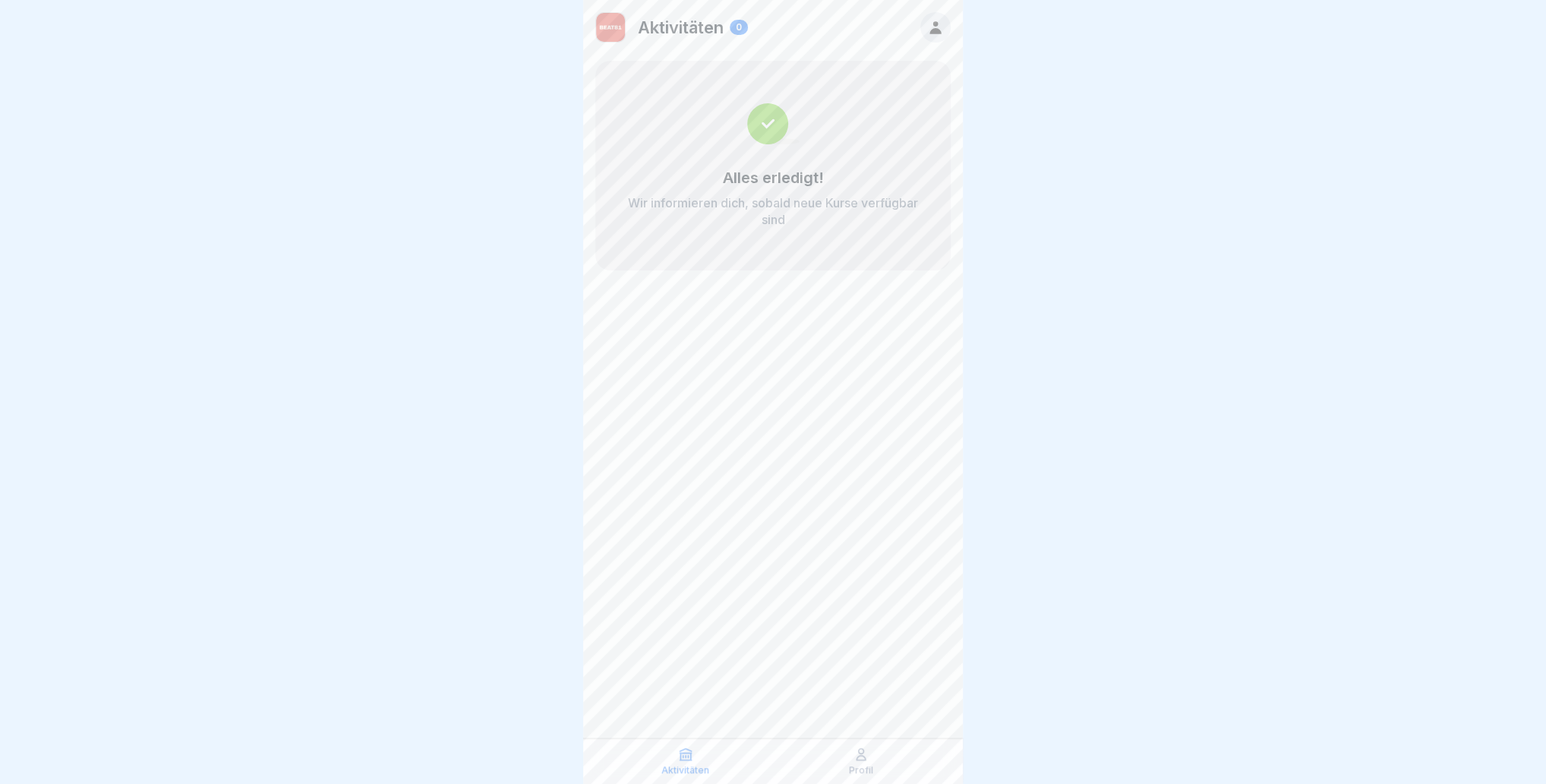
click at [930, 30] on icon at bounding box center [935, 28] width 17 height 17
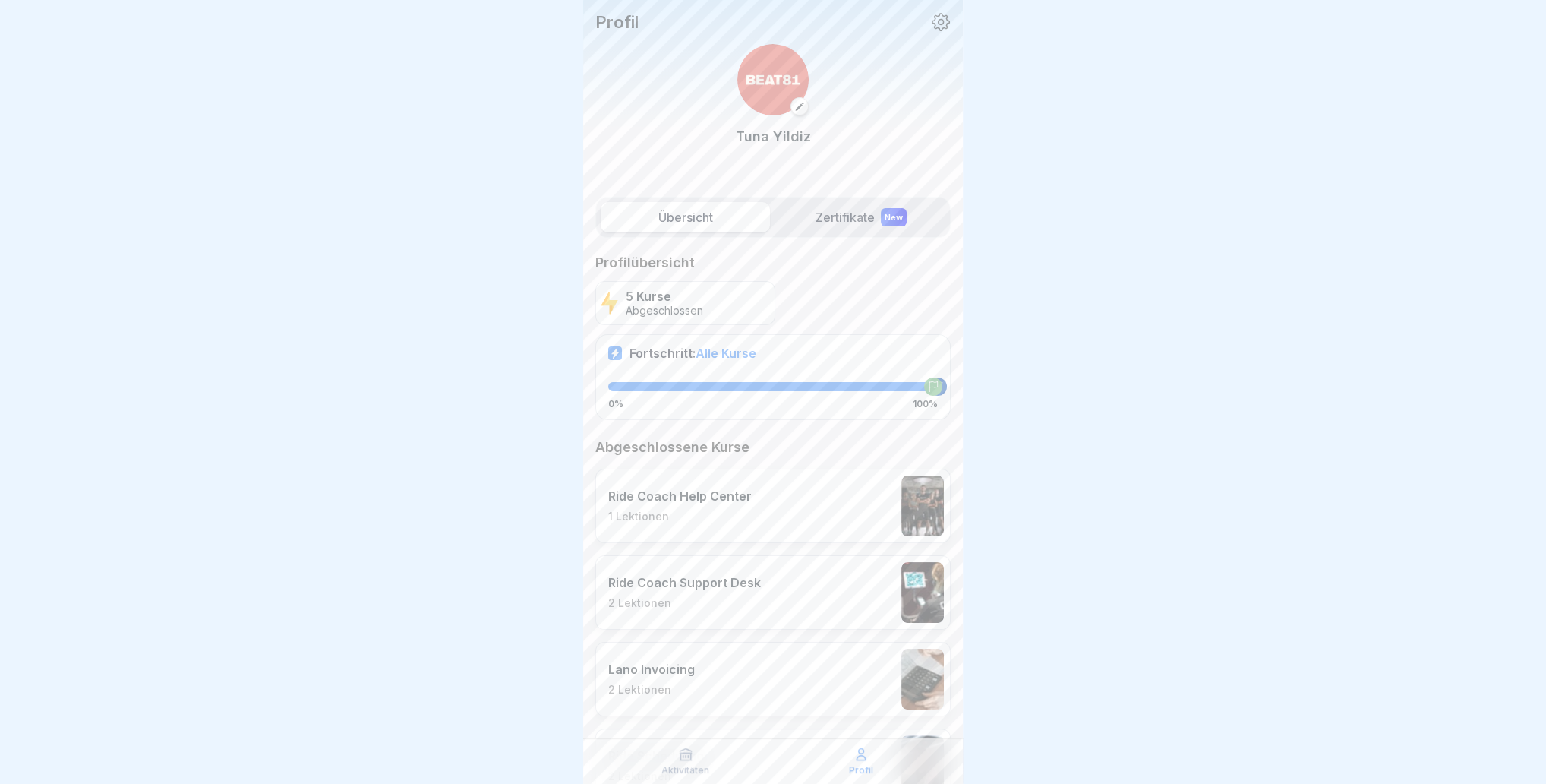
click at [885, 207] on label "Zertifikate New" at bounding box center [860, 217] width 169 height 30
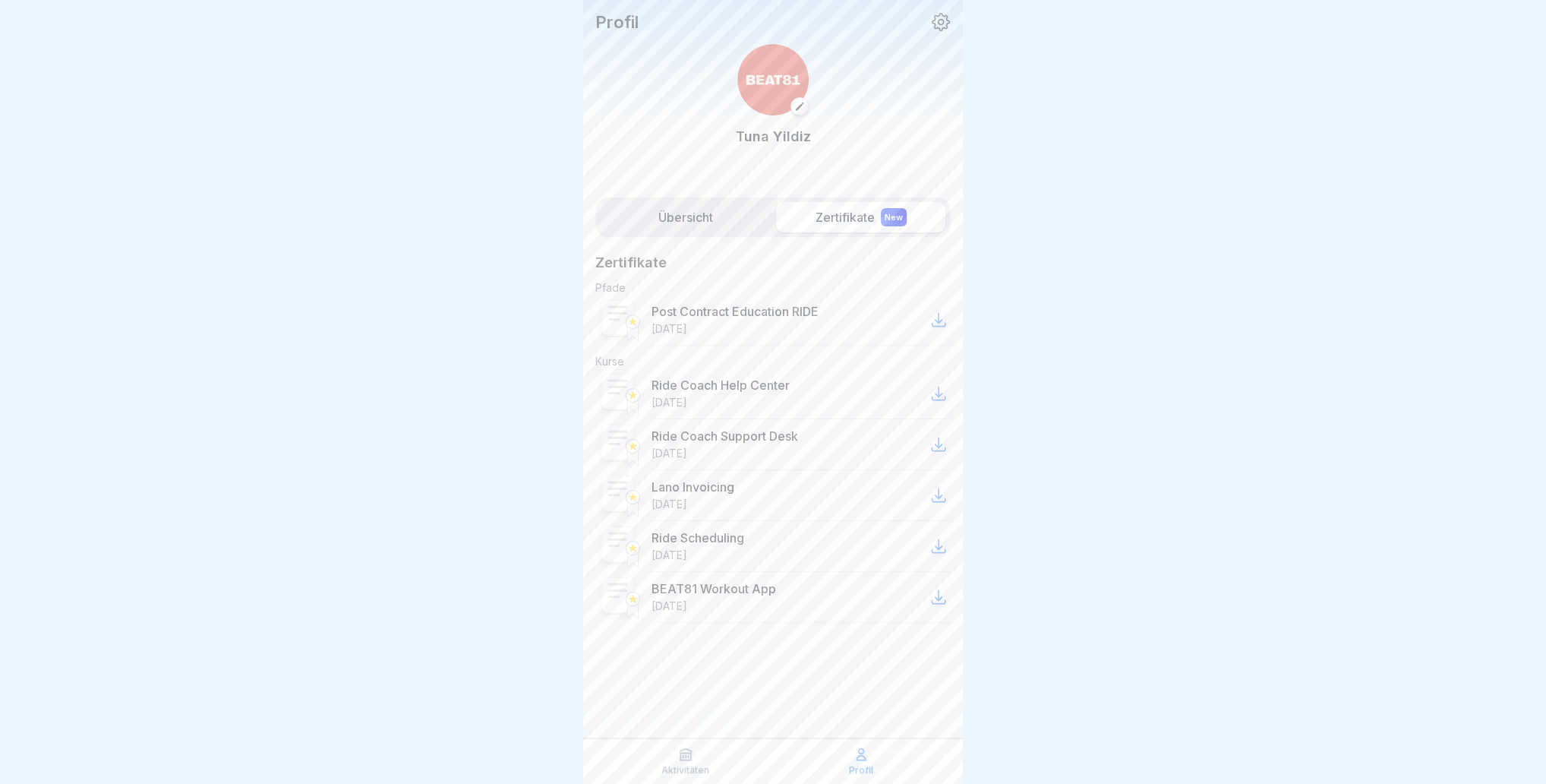
click at [938, 317] on icon at bounding box center [938, 320] width 13 height 13
